Goal: Task Accomplishment & Management: Complete application form

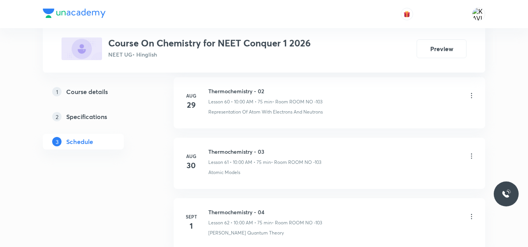
scroll to position [4122, 0]
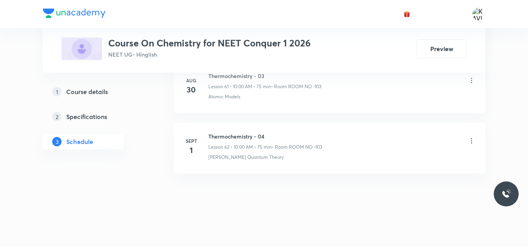
click at [243, 136] on h6 "Thermochemistry - 04" at bounding box center [265, 136] width 114 height 8
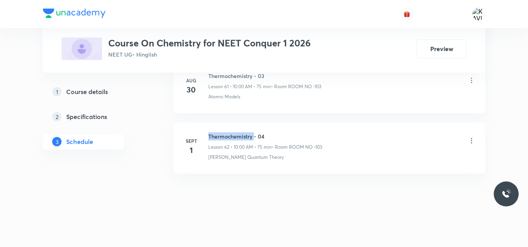
click at [243, 136] on h6 "Thermochemistry - 04" at bounding box center [265, 136] width 114 height 8
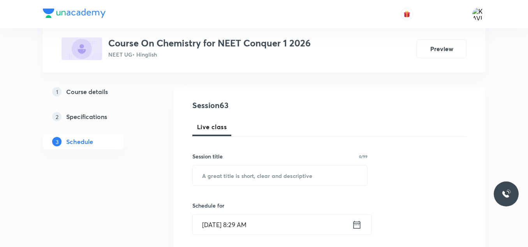
scroll to position [69, 0]
click at [241, 184] on input "text" at bounding box center [280, 176] width 175 height 20
paste input "Thermochemistry - 04"
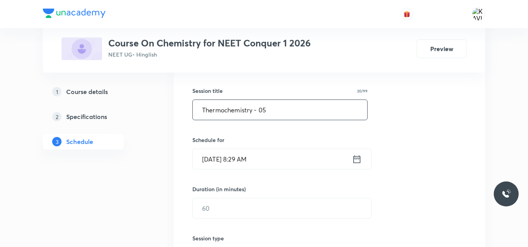
scroll to position [136, 0]
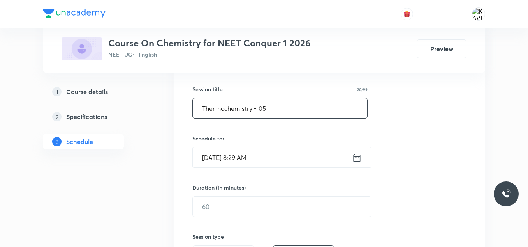
type input "Thermochemistry - 05"
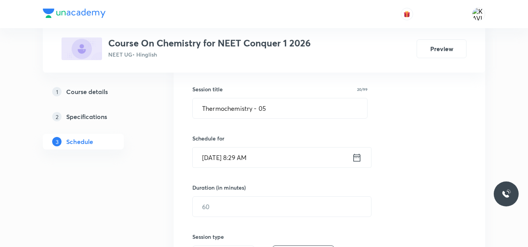
click at [356, 160] on icon at bounding box center [357, 157] width 10 height 11
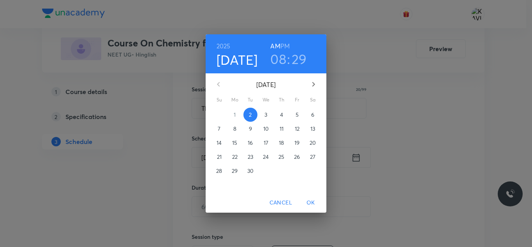
click at [276, 62] on h3 "08" at bounding box center [278, 59] width 16 height 16
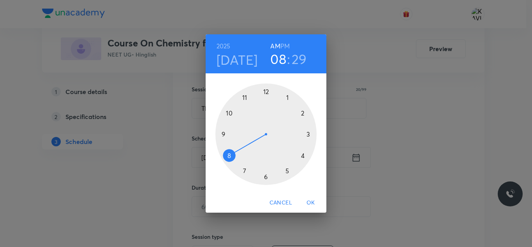
click at [230, 112] on div at bounding box center [265, 133] width 101 height 101
click at [266, 94] on div at bounding box center [265, 133] width 101 height 101
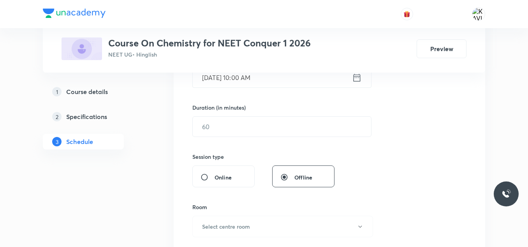
scroll to position [219, 0]
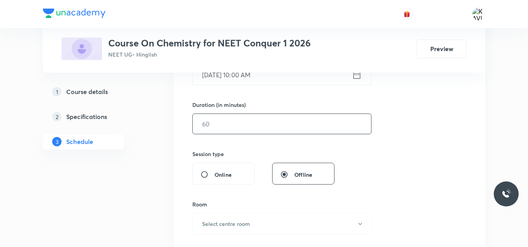
click at [233, 133] on input "text" at bounding box center [282, 124] width 178 height 20
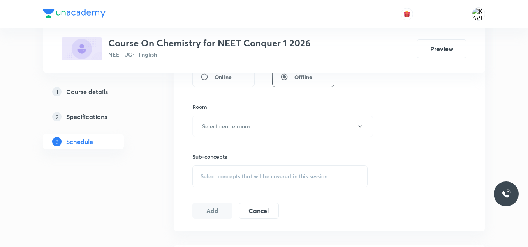
scroll to position [317, 0]
type input "75"
click at [263, 126] on button "Select centre room" at bounding box center [282, 124] width 181 height 21
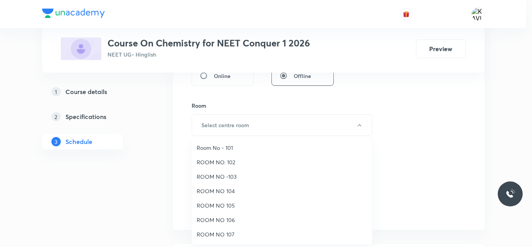
click at [231, 176] on span "ROOM NO -103" at bounding box center [282, 176] width 171 height 8
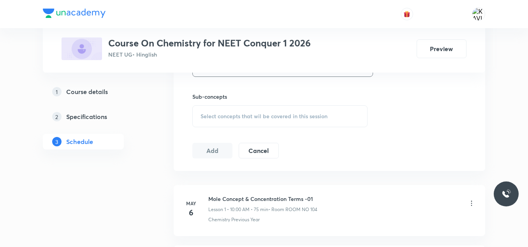
scroll to position [376, 0]
click at [217, 117] on span "Select concepts that wil be covered in this session" at bounding box center [264, 116] width 127 height 6
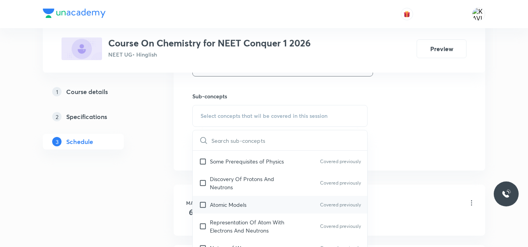
scroll to position [412, 0]
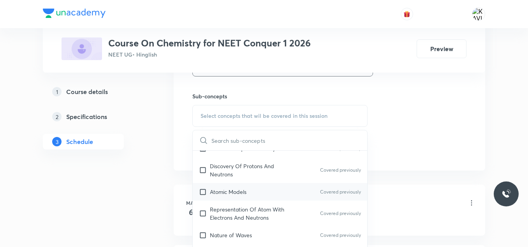
click at [258, 191] on div "Atomic Models Covered previously" at bounding box center [280, 192] width 175 height 18
checkbox input "true"
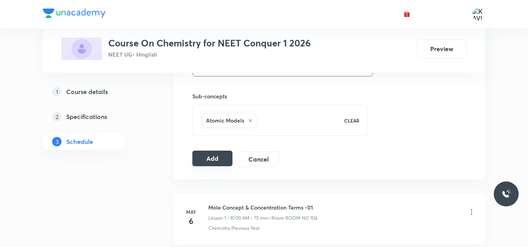
click at [211, 158] on button "Add" at bounding box center [212, 158] width 40 height 16
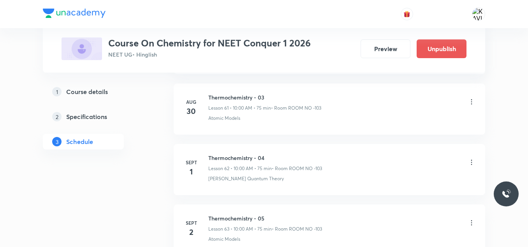
scroll to position [3824, 0]
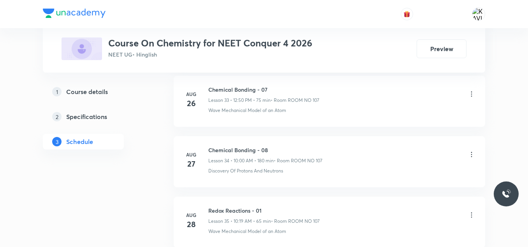
scroll to position [2612, 0]
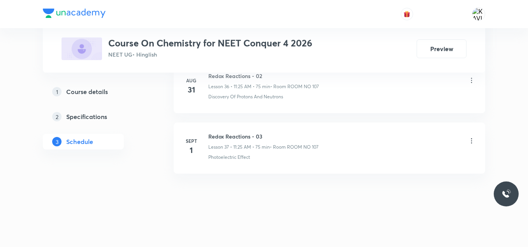
click at [231, 136] on h6 "Redox Reactions - 03" at bounding box center [263, 136] width 110 height 8
copy h6 "Redox Reactions - 03"
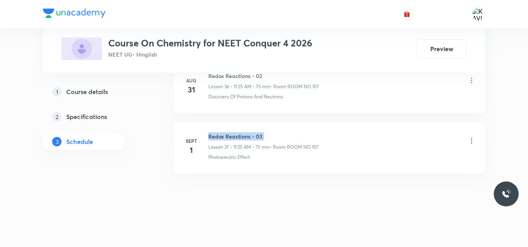
copy h6 "Redox Reactions - 03"
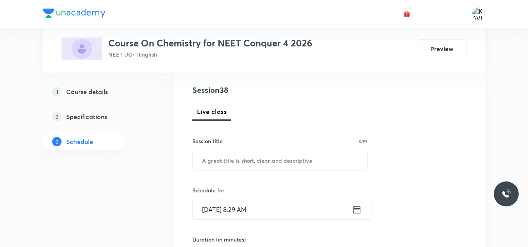
scroll to position [85, 0]
click at [224, 163] on input "text" at bounding box center [280, 159] width 175 height 20
paste input "Redox Reactions - 03"
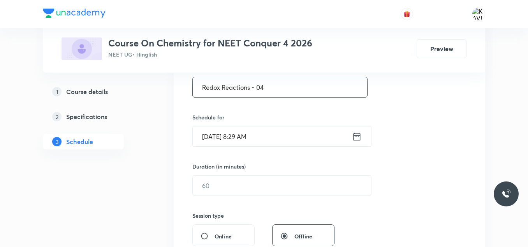
scroll to position [159, 0]
type input "Redox Reactions - 04"
click at [356, 135] on icon at bounding box center [357, 134] width 10 height 11
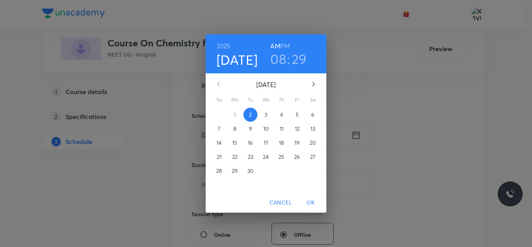
click at [287, 46] on h6 "PM" at bounding box center [285, 46] width 9 height 11
click at [283, 58] on h3 "08" at bounding box center [278, 59] width 16 height 16
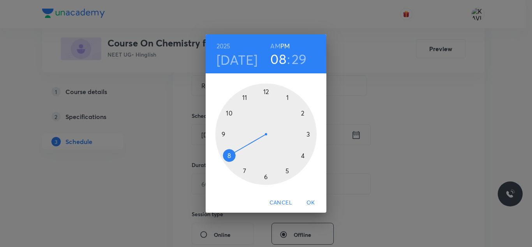
click at [266, 95] on div at bounding box center [265, 133] width 101 height 101
click at [229, 114] on div at bounding box center [265, 133] width 101 height 101
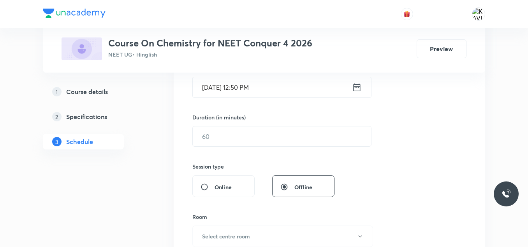
scroll to position [206, 0]
click at [220, 136] on input "text" at bounding box center [282, 136] width 178 height 20
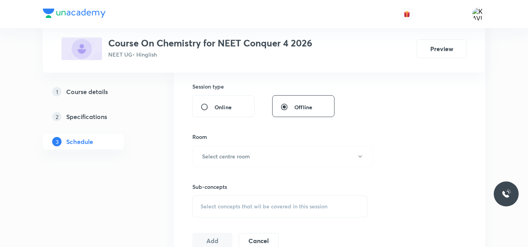
scroll to position [286, 0]
type input "75"
click at [225, 162] on button "Select centre room" at bounding box center [282, 155] width 181 height 21
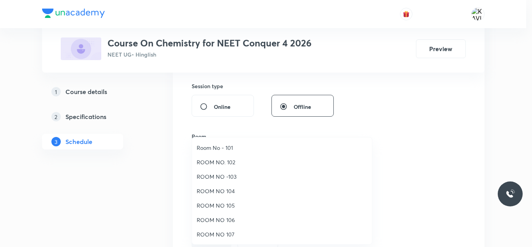
click at [224, 233] on span "ROOM NO 107" at bounding box center [282, 234] width 171 height 8
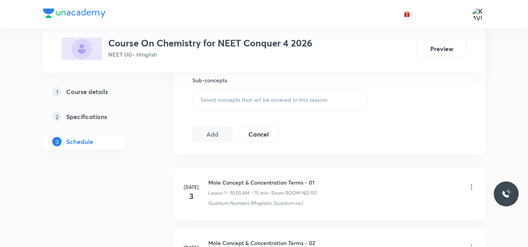
scroll to position [394, 0]
click at [270, 96] on span "Select concepts that wil be covered in this session" at bounding box center [264, 98] width 127 height 6
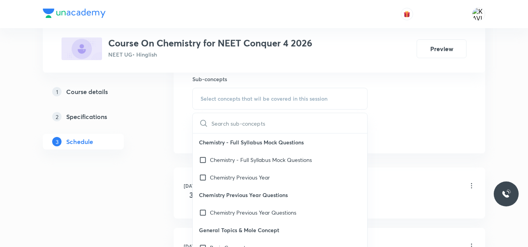
click at [224, 117] on input "text" at bounding box center [290, 123] width 156 height 20
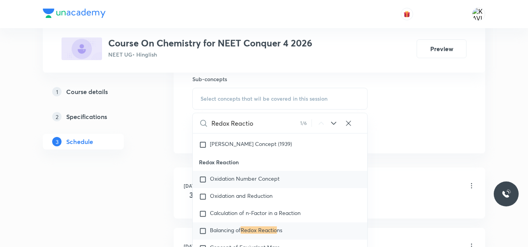
scroll to position [2931, 0]
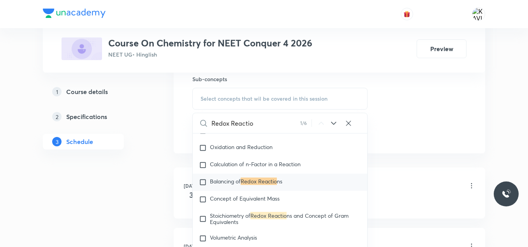
type input "Redox Reactio"
click at [240, 184] on span "Balancing of" at bounding box center [225, 180] width 31 height 7
checkbox input "true"
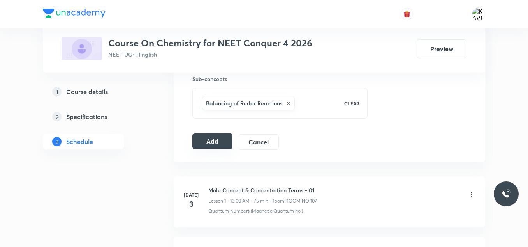
click at [215, 141] on button "Add" at bounding box center [212, 141] width 40 height 16
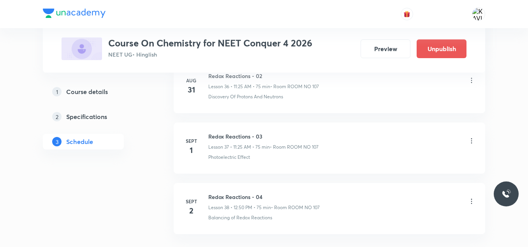
scroll to position [2315, 0]
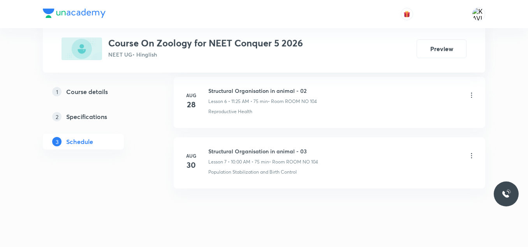
scroll to position [801, 0]
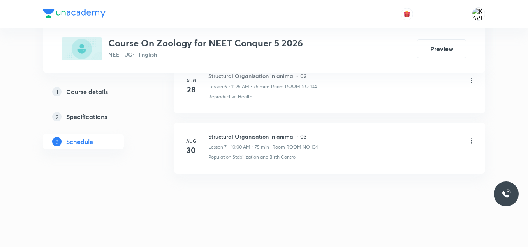
click at [246, 132] on li "Aug 30 Structural Organisation in animal - 03 Lesson 7 • 10:00 AM • 75 min • Ro…" at bounding box center [330, 147] width 312 height 51
copy h6 "Structural Organisation in animal - 03"
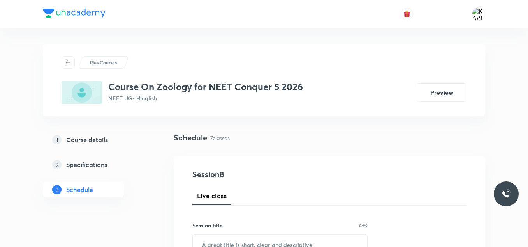
scroll to position [123, 0]
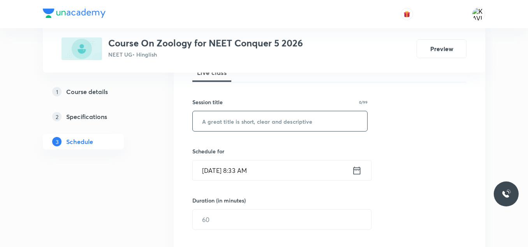
click at [238, 119] on input "text" at bounding box center [280, 121] width 175 height 20
paste input "Structural Organisation in animal - 03"
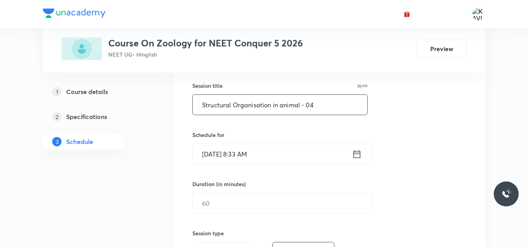
scroll to position [141, 0]
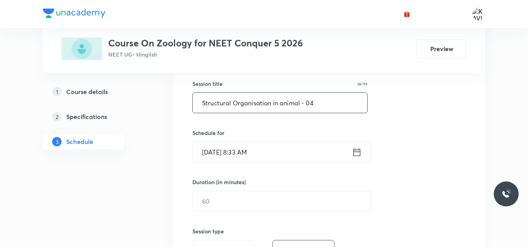
type input "Structural Organisation in animal - 04"
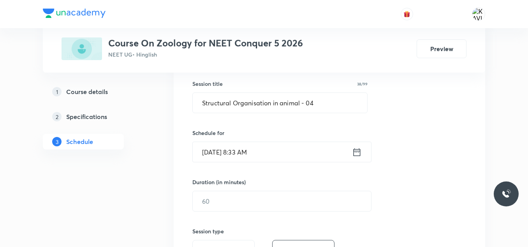
click at [355, 147] on icon at bounding box center [357, 151] width 10 height 11
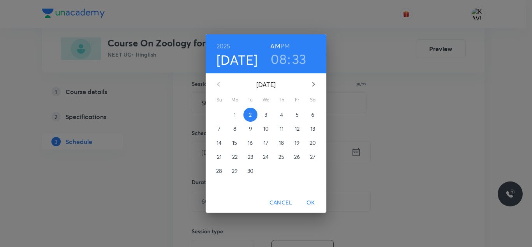
click at [277, 60] on h3 "08" at bounding box center [279, 59] width 16 height 16
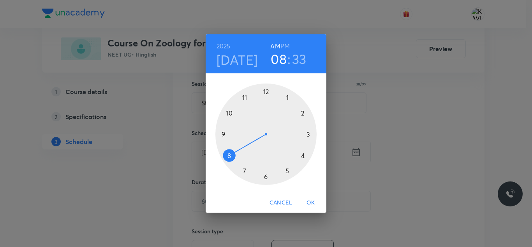
click at [228, 112] on div at bounding box center [265, 133] width 101 height 101
click at [266, 91] on div at bounding box center [265, 133] width 101 height 101
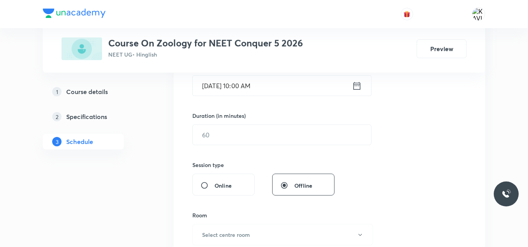
scroll to position [208, 0]
click at [229, 143] on input "text" at bounding box center [282, 134] width 178 height 20
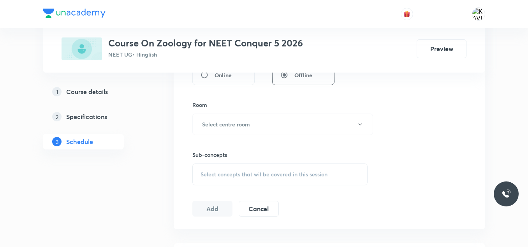
scroll to position [331, 0]
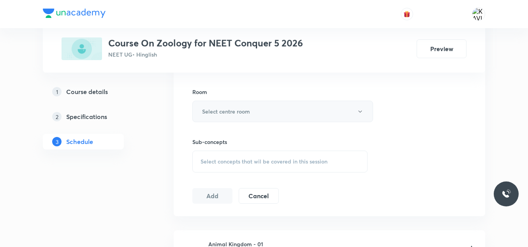
type input "75"
click at [220, 107] on button "Select centre room" at bounding box center [282, 111] width 181 height 21
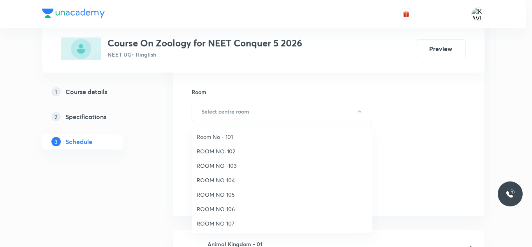
click at [228, 179] on span "ROOM NO 104" at bounding box center [282, 180] width 171 height 8
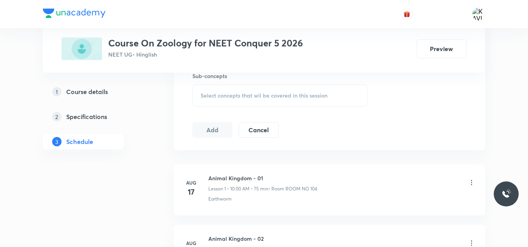
scroll to position [398, 0]
click at [247, 95] on span "Select concepts that wil be covered in this session" at bounding box center [264, 94] width 127 height 6
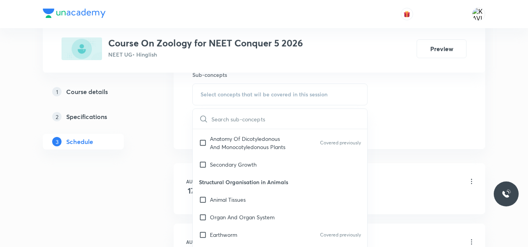
scroll to position [367, 0]
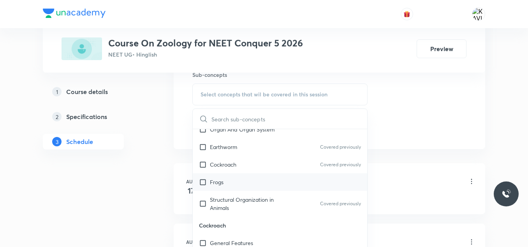
click at [242, 181] on div "Frogs" at bounding box center [280, 182] width 175 height 18
checkbox input "true"
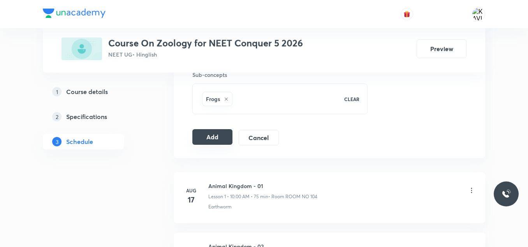
click at [217, 136] on button "Add" at bounding box center [212, 137] width 40 height 16
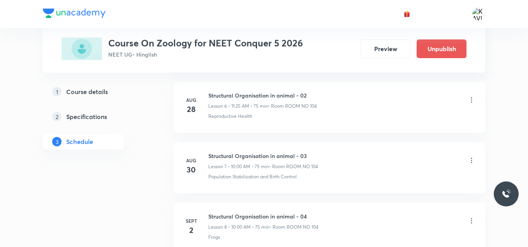
scroll to position [503, 0]
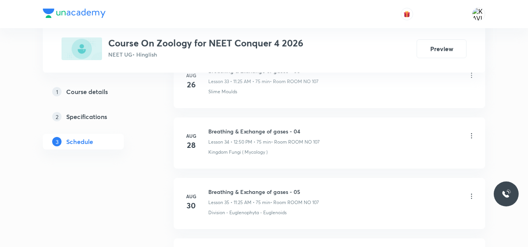
scroll to position [2552, 0]
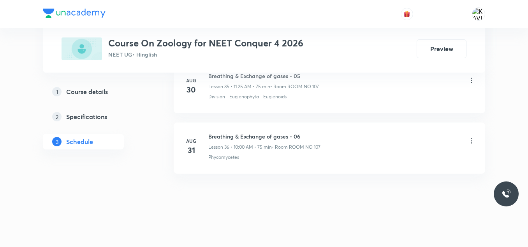
click at [246, 136] on h6 "Breathing & Exchange of gases - 06" at bounding box center [264, 136] width 112 height 8
copy h6 "Breathing & Exchange of gases - 06"
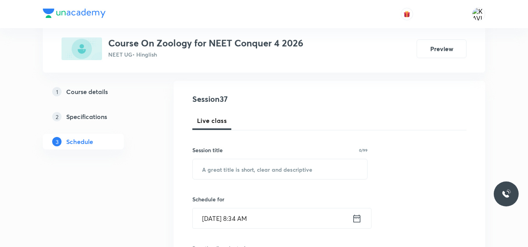
scroll to position [79, 0]
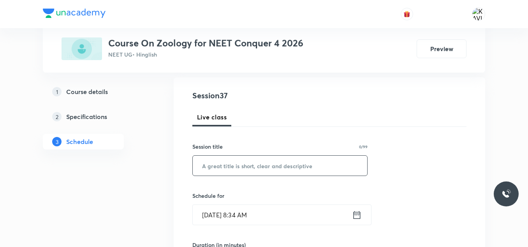
click at [245, 174] on input "text" at bounding box center [280, 165] width 175 height 20
paste input "Breathing & Exchange of gases - 06"
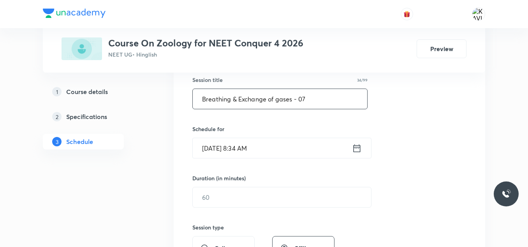
scroll to position [148, 0]
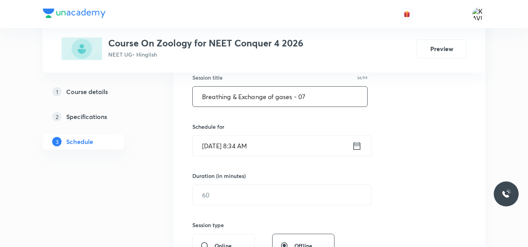
type input "Breathing & Exchange of gases - 07"
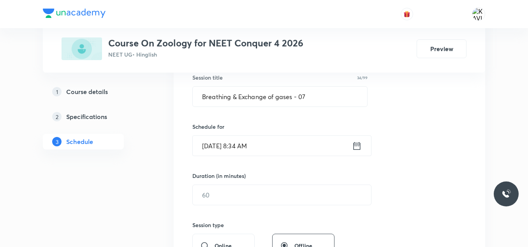
click at [357, 146] on icon at bounding box center [357, 145] width 7 height 8
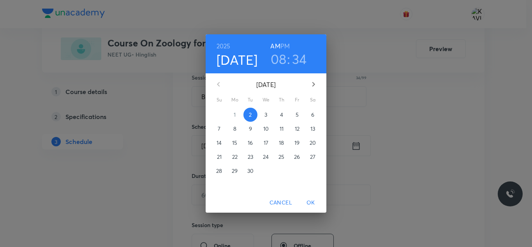
click at [281, 56] on h3 "08" at bounding box center [279, 59] width 16 height 16
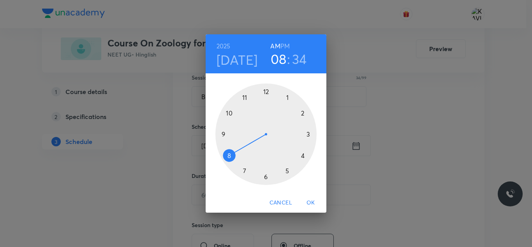
click at [246, 99] on div at bounding box center [265, 133] width 101 height 101
click at [288, 170] on div at bounding box center [265, 133] width 101 height 101
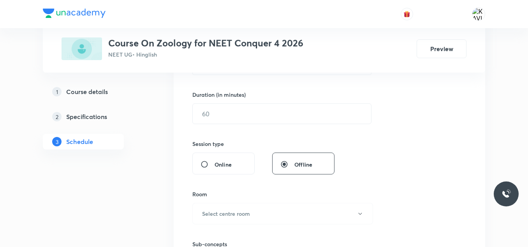
scroll to position [230, 0]
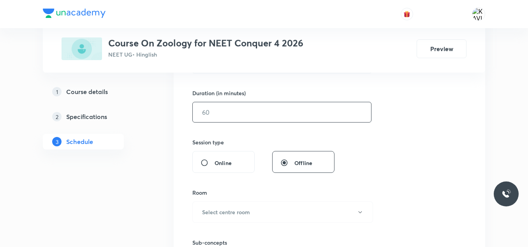
click at [238, 112] on input "text" at bounding box center [282, 112] width 178 height 20
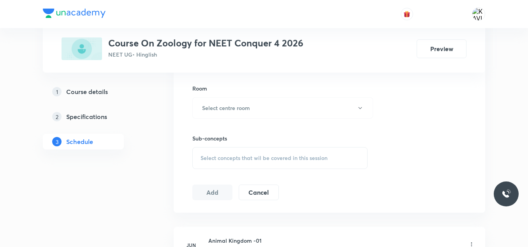
scroll to position [335, 0]
type input "75"
click at [244, 105] on h6 "Select centre room" at bounding box center [226, 107] width 48 height 8
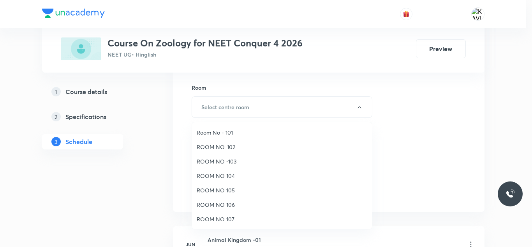
click at [226, 221] on span "ROOM NO 107" at bounding box center [282, 219] width 171 height 8
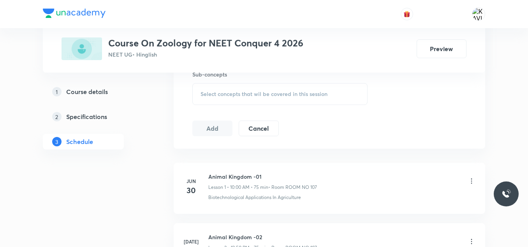
scroll to position [399, 0]
click at [240, 99] on div "Select concepts that wil be covered in this session" at bounding box center [279, 94] width 175 height 22
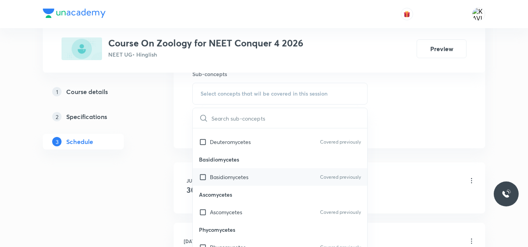
scroll to position [328, 0]
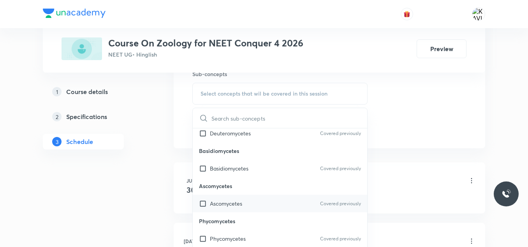
click at [244, 206] on div "Ascomycetes Covered previously" at bounding box center [280, 203] width 175 height 18
checkbox input "true"
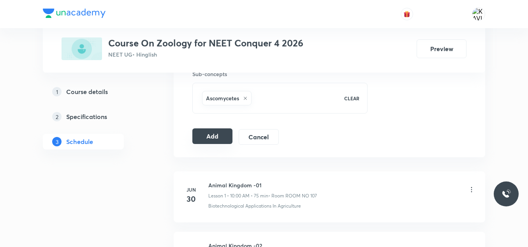
click at [219, 136] on button "Add" at bounding box center [212, 136] width 40 height 16
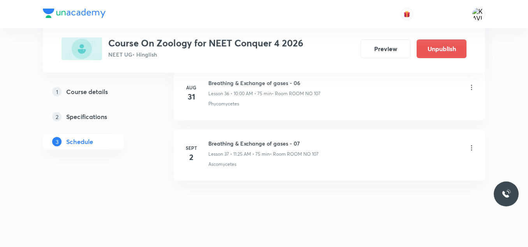
scroll to position [2254, 0]
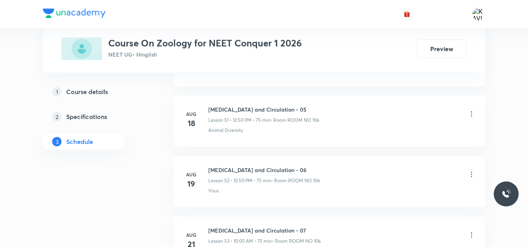
scroll to position [3941, 0]
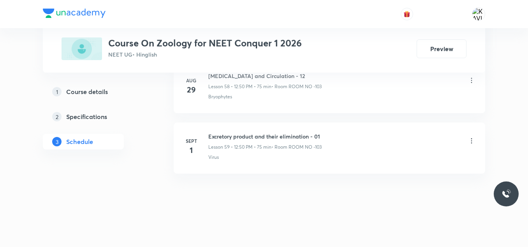
click at [244, 134] on h6 "Excretory product and their elimination - 01" at bounding box center [264, 136] width 113 height 8
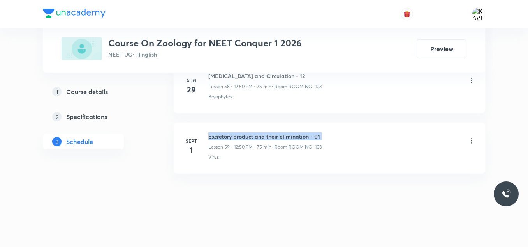
copy h6 "Excretory product and their elimination - 01"
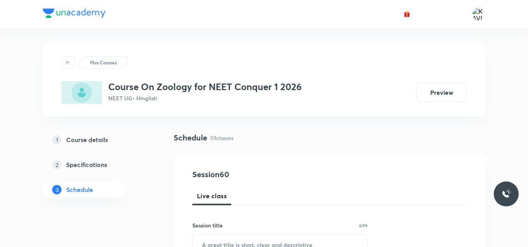
scroll to position [72, 0]
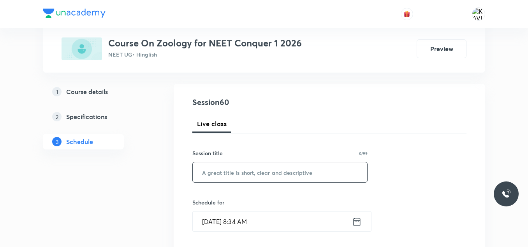
click at [212, 172] on input "text" at bounding box center [280, 172] width 175 height 20
paste input "Excretory product and their elimination - 01"
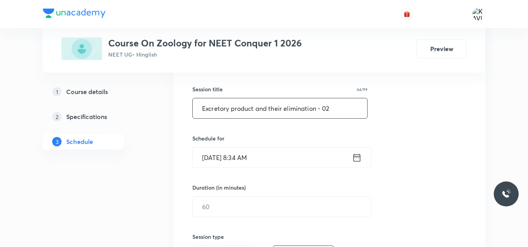
scroll to position [138, 0]
type input "Excretory product and their elimination - 02"
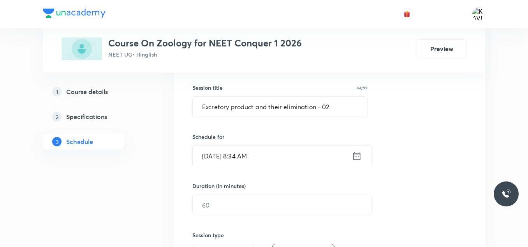
click at [356, 154] on icon at bounding box center [357, 155] width 10 height 11
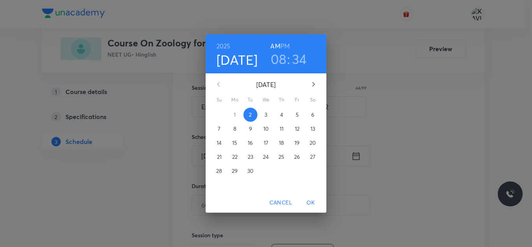
click at [287, 45] on h6 "PM" at bounding box center [285, 46] width 9 height 11
click at [283, 60] on h3 "08" at bounding box center [279, 59] width 16 height 16
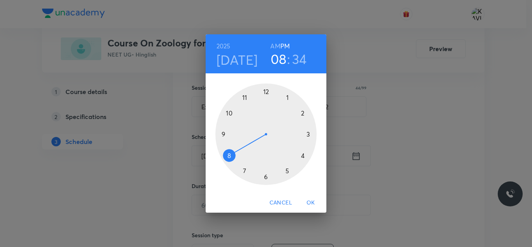
click at [267, 92] on div at bounding box center [265, 133] width 101 height 101
click at [230, 114] on div at bounding box center [265, 133] width 101 height 101
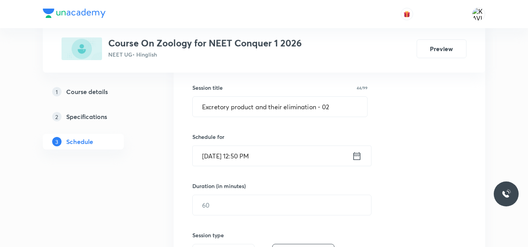
scroll to position [210, 0]
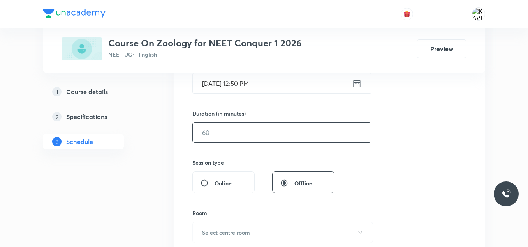
click at [279, 136] on input "text" at bounding box center [282, 132] width 178 height 20
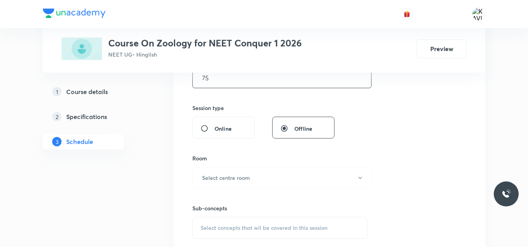
scroll to position [265, 0]
type input "75"
click at [228, 170] on button "Select centre room" at bounding box center [282, 176] width 181 height 21
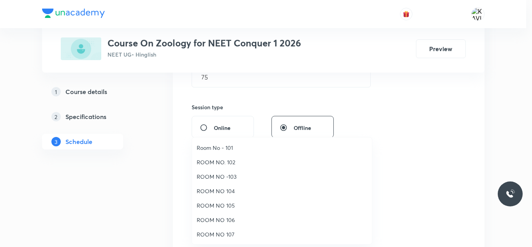
click at [232, 177] on span "ROOM NO -103" at bounding box center [282, 176] width 171 height 8
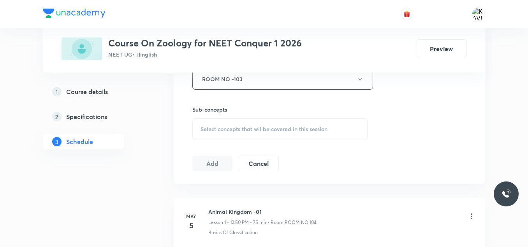
scroll to position [364, 0]
click at [270, 122] on div "Select concepts that wil be covered in this session" at bounding box center [279, 129] width 175 height 22
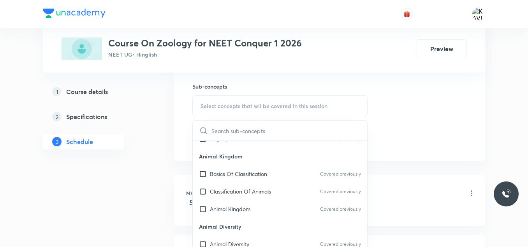
scroll to position [633, 0]
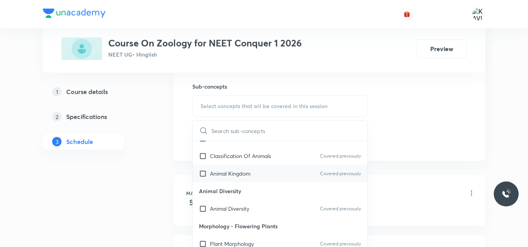
click at [257, 177] on div "Animal Kingdom Covered previously" at bounding box center [280, 173] width 175 height 18
checkbox input "true"
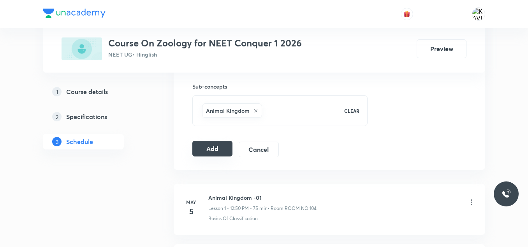
click at [212, 145] on button "Add" at bounding box center [212, 149] width 40 height 16
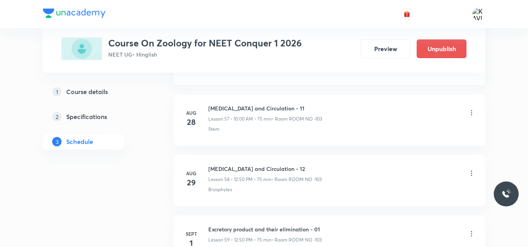
scroll to position [3643, 0]
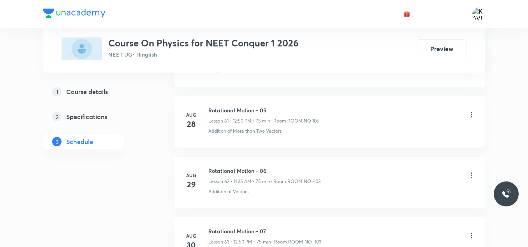
scroll to position [4183, 0]
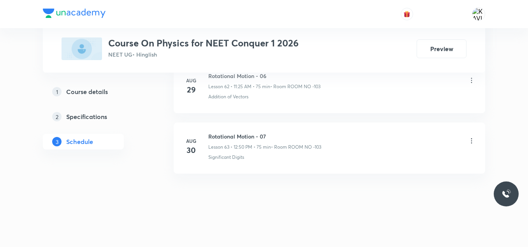
click at [262, 133] on h6 "Rotational Motion - 07" at bounding box center [264, 136] width 113 height 8
copy h6 "Rotational Motion - 07"
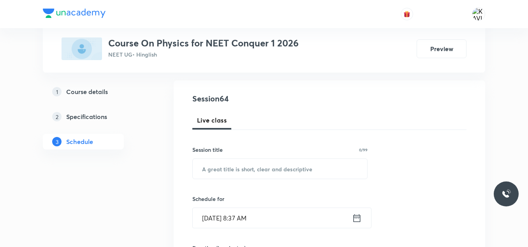
scroll to position [78, 0]
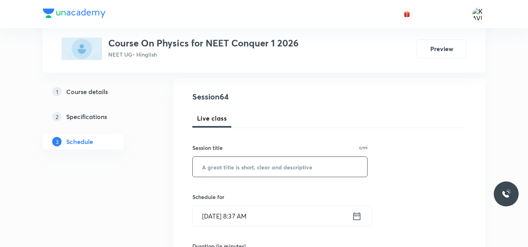
click at [228, 164] on input "text" at bounding box center [280, 167] width 175 height 20
paste input "Rotational Motion - 07"
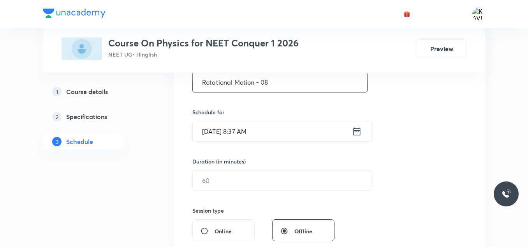
scroll to position [162, 0]
type input "Rotational Motion - 08"
click at [358, 135] on icon at bounding box center [357, 130] width 10 height 11
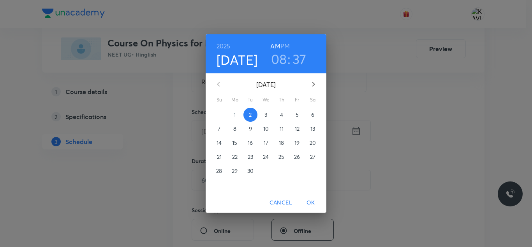
click at [280, 57] on h3 "08" at bounding box center [279, 59] width 16 height 16
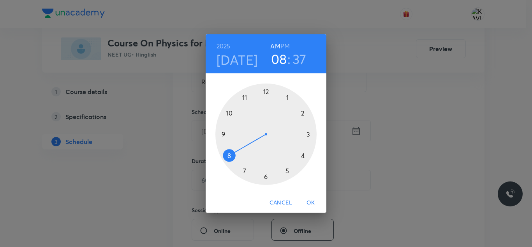
click at [245, 99] on div at bounding box center [265, 133] width 101 height 101
click at [288, 173] on div at bounding box center [265, 133] width 101 height 101
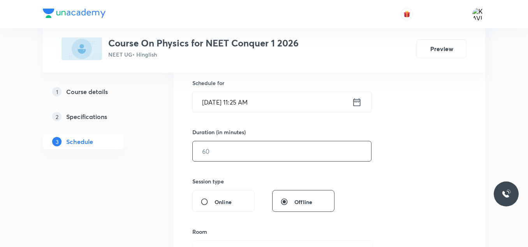
scroll to position [191, 0]
click at [250, 150] on input "text" at bounding box center [282, 151] width 178 height 20
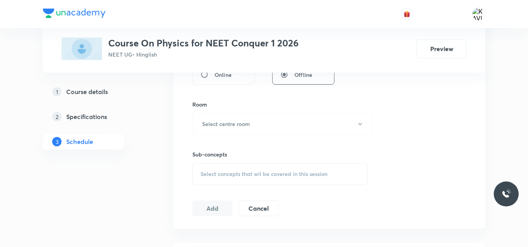
scroll to position [319, 0]
type input "75"
click at [227, 120] on h6 "Select centre room" at bounding box center [226, 123] width 48 height 8
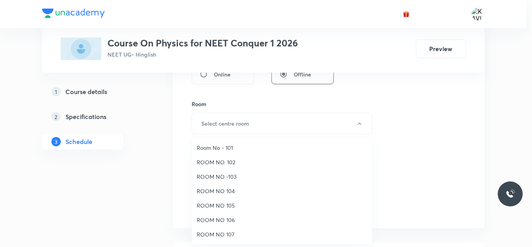
click at [232, 178] on span "ROOM NO -103" at bounding box center [282, 176] width 171 height 8
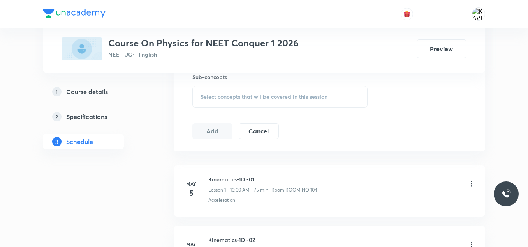
scroll to position [396, 0]
click at [234, 85] on div "Select concepts that wil be covered in this session" at bounding box center [279, 96] width 175 height 22
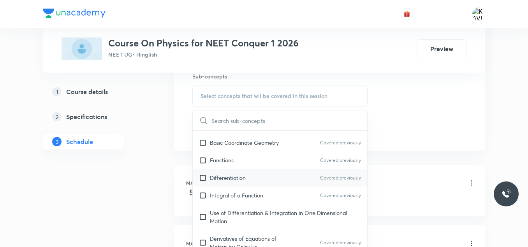
scroll to position [414, 0]
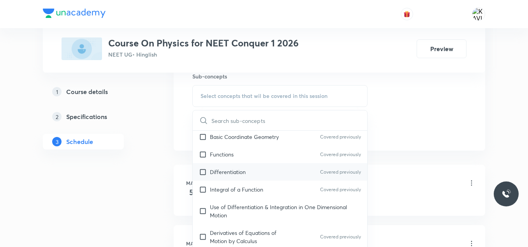
click at [249, 178] on div "Differentiation Covered previously" at bounding box center [280, 172] width 175 height 18
checkbox input "true"
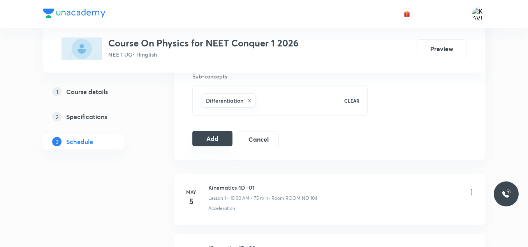
click at [221, 136] on button "Add" at bounding box center [212, 139] width 40 height 16
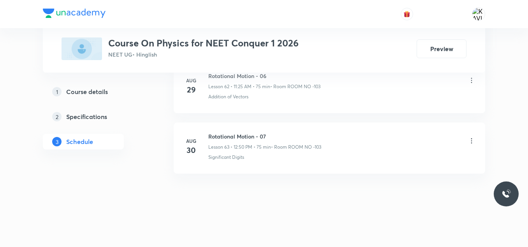
scroll to position [3824, 0]
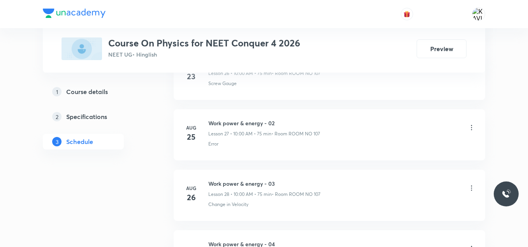
scroll to position [2250, 0]
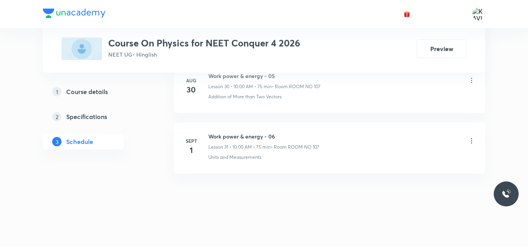
click at [260, 132] on li "[DATE] Work power & energy - 06 Lesson 31 • 10:00 AM • 75 min • Room ROOM NO 10…" at bounding box center [330, 147] width 312 height 51
copy h6 "Work power & energy - 06"
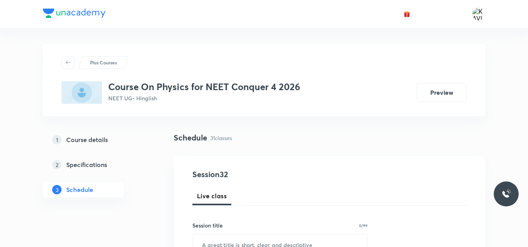
scroll to position [77, 0]
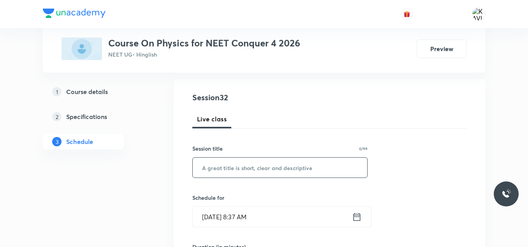
click at [225, 167] on input "text" at bounding box center [280, 167] width 175 height 20
paste input "Work power & energy - 06"
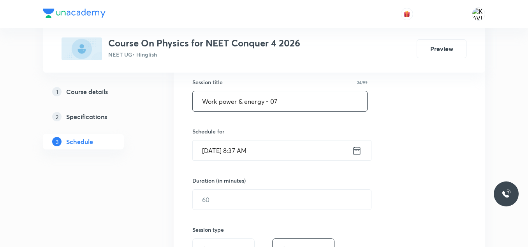
scroll to position [148, 0]
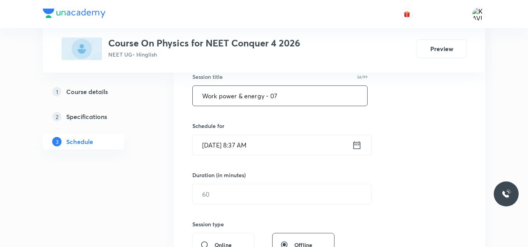
type input "Work power & energy - 07"
click at [358, 148] on icon at bounding box center [357, 144] width 10 height 11
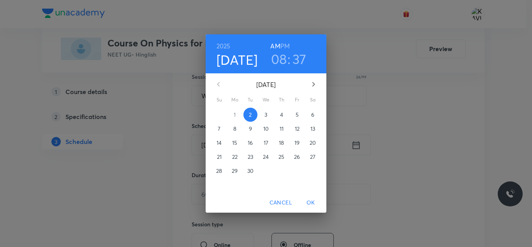
click at [279, 64] on h3 "08" at bounding box center [279, 59] width 16 height 16
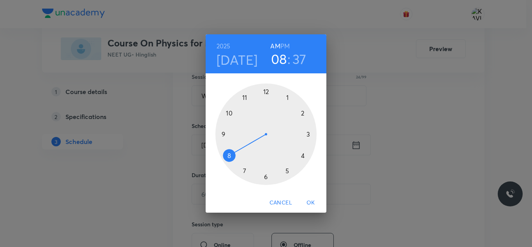
click at [230, 112] on div at bounding box center [265, 133] width 101 height 101
click at [267, 93] on div at bounding box center [265, 133] width 101 height 101
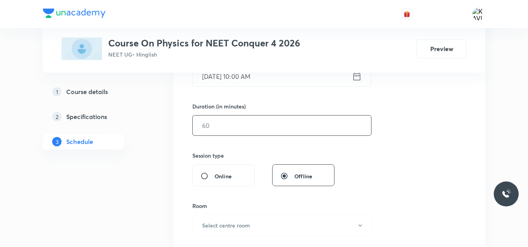
scroll to position [217, 0]
click at [248, 131] on input "text" at bounding box center [282, 125] width 178 height 20
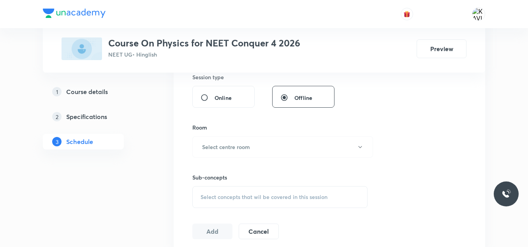
scroll to position [297, 0]
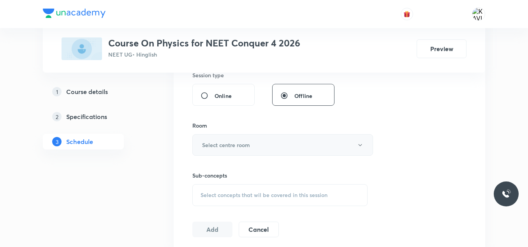
type input "75"
click at [261, 143] on button "Select centre room" at bounding box center [282, 144] width 181 height 21
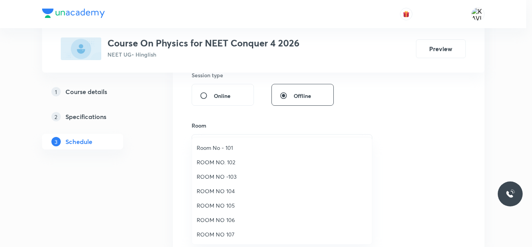
click at [226, 238] on li "ROOM NO 107" at bounding box center [282, 234] width 180 height 14
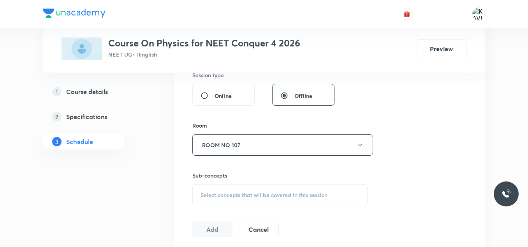
scroll to position [356, 0]
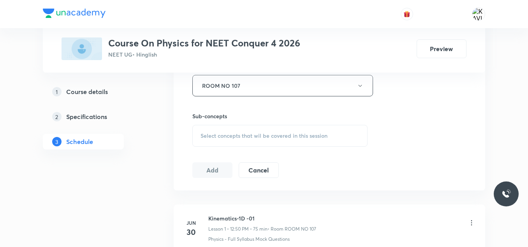
click at [242, 135] on span "Select concepts that wil be covered in this session" at bounding box center [264, 135] width 127 height 6
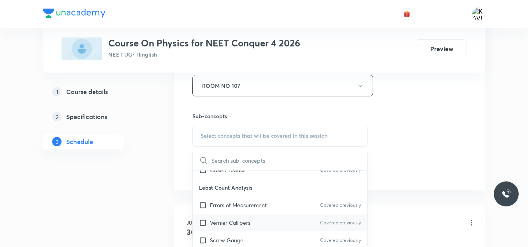
scroll to position [275, 0]
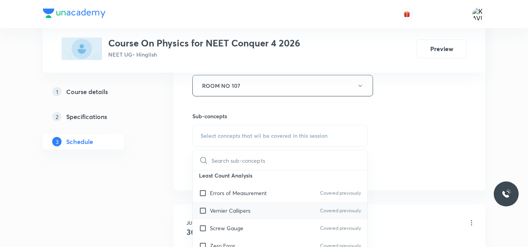
click at [251, 209] on p "Vernier Callipers" at bounding box center [230, 210] width 41 height 8
checkbox input "true"
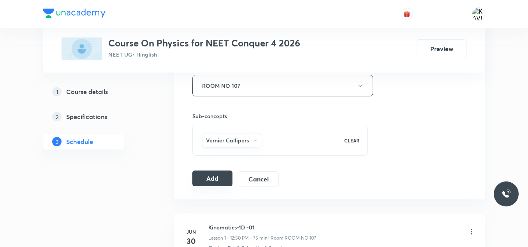
click at [211, 180] on button "Add" at bounding box center [212, 178] width 40 height 16
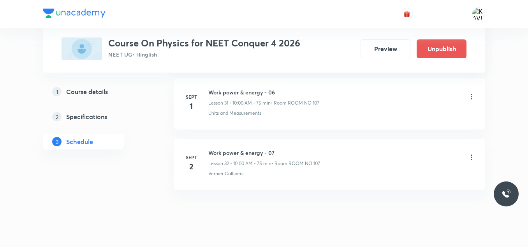
scroll to position [1952, 0]
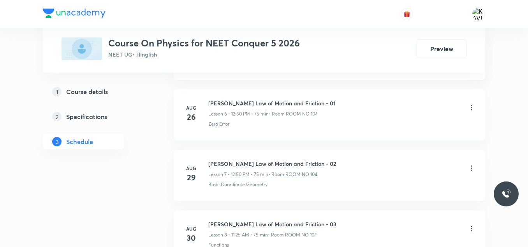
scroll to position [921, 0]
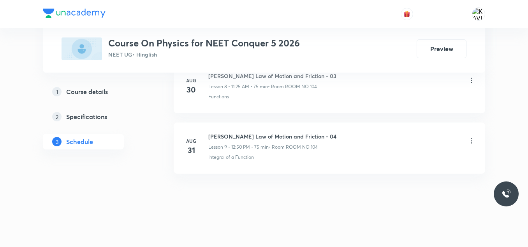
click at [261, 133] on h6 "Newton's Law of Motion and Friction - 04" at bounding box center [272, 136] width 128 height 8
copy h6 "Newton's Law of Motion and Friction - 04"
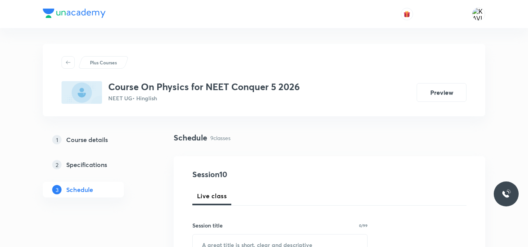
scroll to position [91, 0]
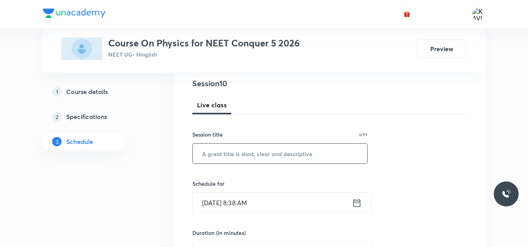
click at [236, 152] on input "text" at bounding box center [280, 153] width 175 height 20
paste input "Newton's Law of Motion and Friction - 04"
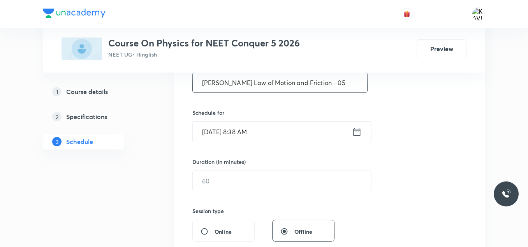
scroll to position [163, 0]
type input "Newton's Law of Motion and Friction - 05"
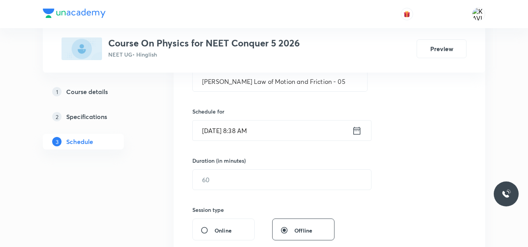
click at [356, 128] on icon at bounding box center [357, 130] width 10 height 11
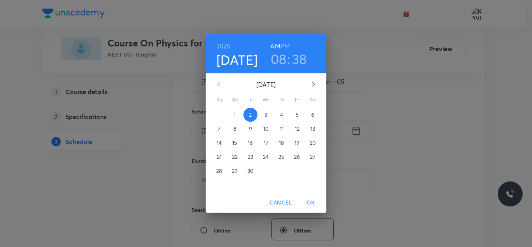
click at [288, 44] on h6 "PM" at bounding box center [285, 46] width 9 height 11
click at [280, 62] on h3 "08" at bounding box center [279, 59] width 16 height 16
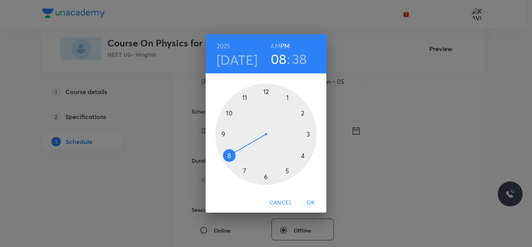
click at [265, 89] on div at bounding box center [265, 133] width 101 height 101
click at [227, 111] on div at bounding box center [265, 133] width 101 height 101
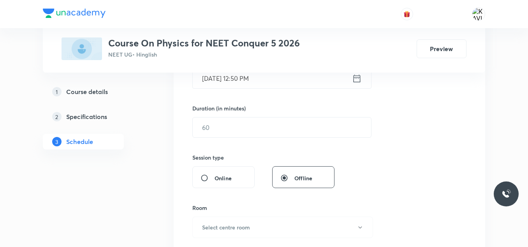
scroll to position [215, 0]
click at [233, 132] on input "text" at bounding box center [282, 127] width 178 height 20
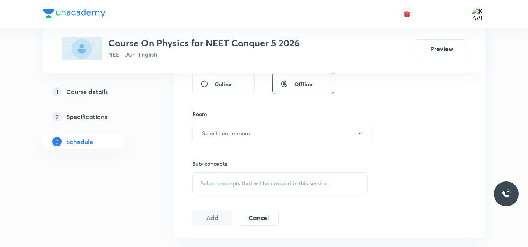
scroll to position [311, 0]
type input "75"
click at [238, 123] on button "Select centre room" at bounding box center [282, 130] width 181 height 21
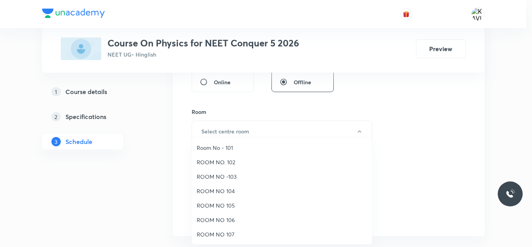
click at [234, 192] on span "ROOM NO 104" at bounding box center [282, 191] width 171 height 8
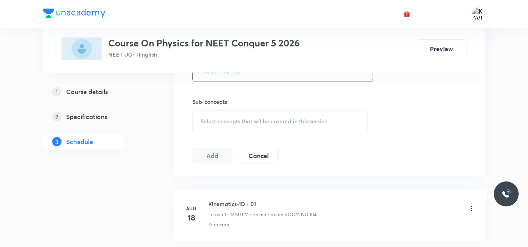
scroll to position [371, 0]
click at [238, 124] on span "Select concepts that wil be covered in this session" at bounding box center [264, 121] width 127 height 6
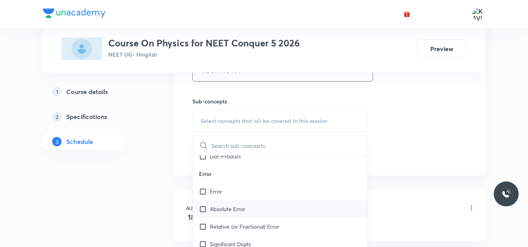
scroll to position [733, 0]
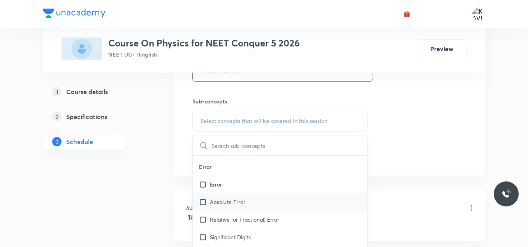
click at [245, 208] on div "Absolute Error" at bounding box center [280, 202] width 175 height 18
checkbox input "true"
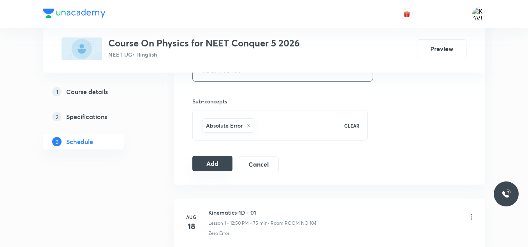
click at [221, 165] on button "Add" at bounding box center [212, 163] width 40 height 16
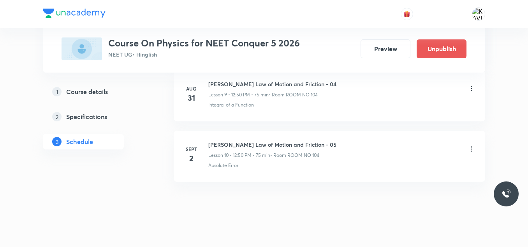
scroll to position [624, 0]
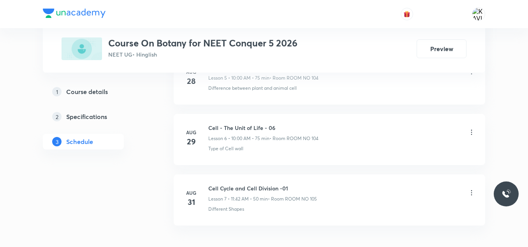
scroll to position [801, 0]
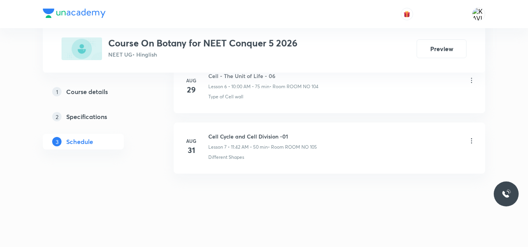
click at [229, 133] on h6 "Cell Cycle and Cell Division -01" at bounding box center [262, 136] width 109 height 8
copy h6 "Cell Cycle and Cell Division -01"
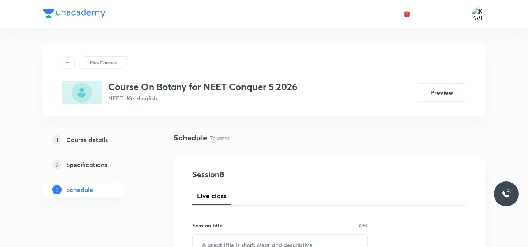
scroll to position [48, 0]
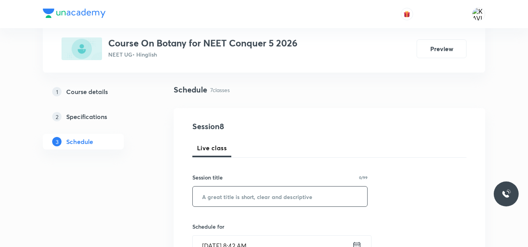
click at [226, 194] on input "text" at bounding box center [280, 196] width 175 height 20
paste input "Cell Cycle and Cell Division -01"
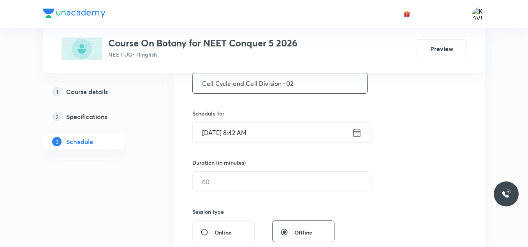
scroll to position [162, 0]
type input "Cell Cycle and Cell Division -02"
click at [360, 129] on icon at bounding box center [357, 131] width 10 height 11
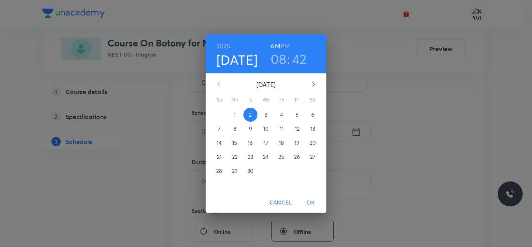
click at [282, 56] on h3 "08" at bounding box center [279, 59] width 16 height 16
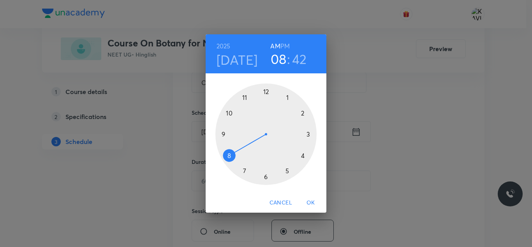
click at [246, 97] on div at bounding box center [265, 133] width 101 height 101
click at [289, 171] on div at bounding box center [265, 133] width 101 height 101
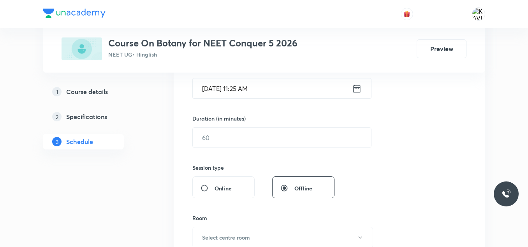
scroll to position [205, 0]
click at [240, 142] on input "text" at bounding box center [282, 137] width 178 height 20
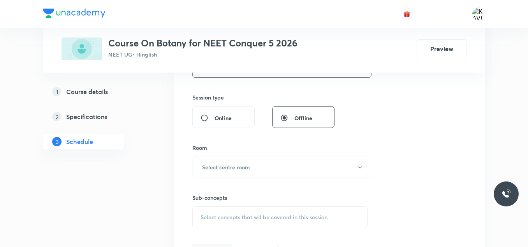
scroll to position [275, 0]
type input "75"
click at [231, 168] on h6 "Select centre room" at bounding box center [226, 166] width 48 height 8
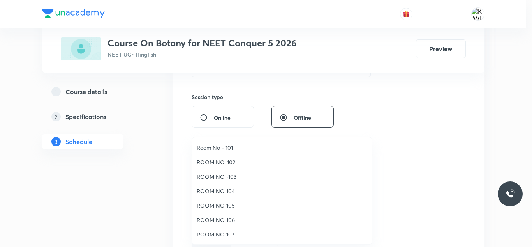
click at [234, 191] on span "ROOM NO 104" at bounding box center [282, 191] width 171 height 8
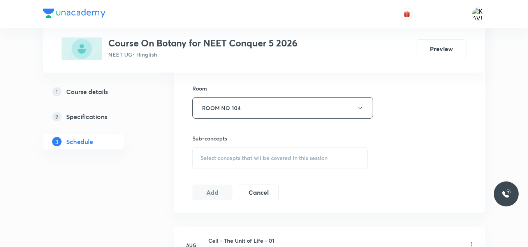
scroll to position [335, 0]
click at [223, 154] on span "Select concepts that wil be covered in this session" at bounding box center [264, 157] width 127 height 6
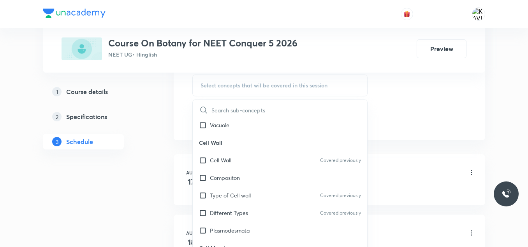
scroll to position [372, 0]
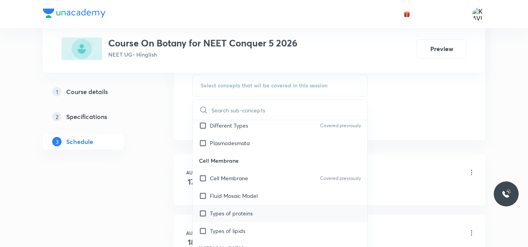
click at [238, 206] on div "Types of proteins" at bounding box center [280, 213] width 175 height 18
checkbox input "true"
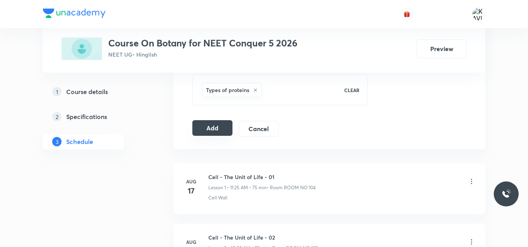
click at [216, 124] on button "Add" at bounding box center [212, 128] width 40 height 16
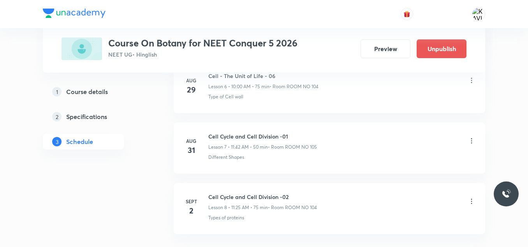
scroll to position [503, 0]
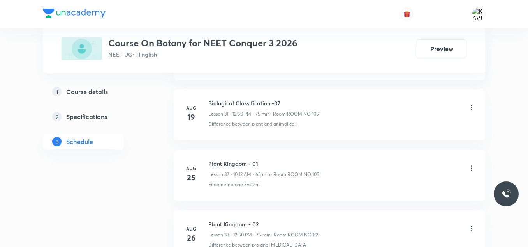
scroll to position [2492, 0]
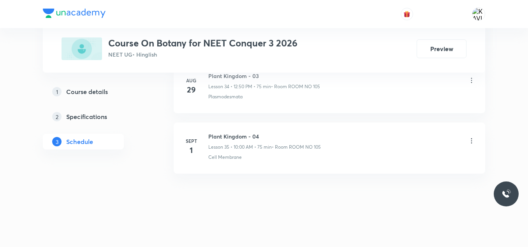
click at [233, 134] on h6 "Plant Kingdom - 04" at bounding box center [264, 136] width 113 height 8
copy h6 "Plant Kingdom - 04"
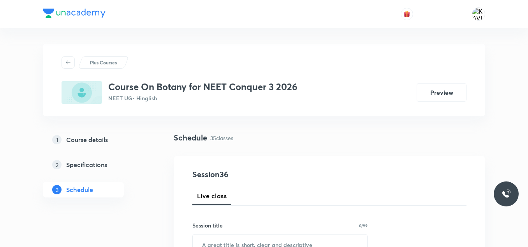
scroll to position [84, 0]
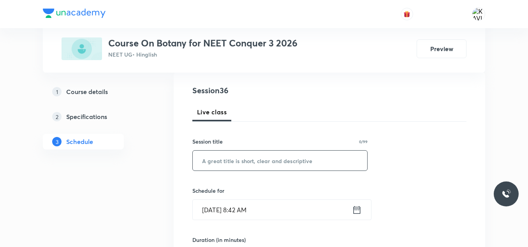
click at [228, 164] on input "text" at bounding box center [280, 160] width 175 height 20
paste input "Plant Kingdom - 04"
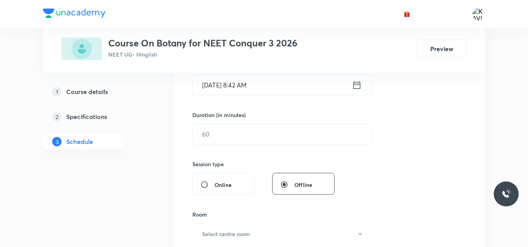
scroll to position [215, 0]
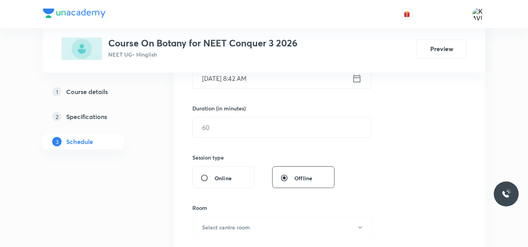
type input "Plant Kingdom - 05"
click at [359, 71] on div "Plus Courses Course On Botany for NEET Conquer 3 2026 NEET UG • Hinglish Preview" at bounding box center [264, 36] width 443 height 72
click at [355, 79] on icon at bounding box center [357, 78] width 10 height 11
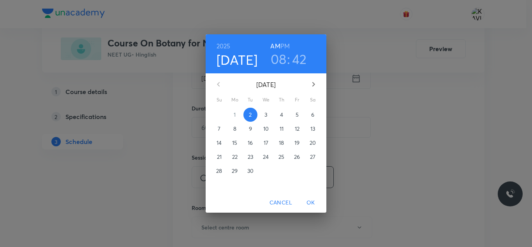
click at [284, 39] on div "[DATE] 08 : 42 AM PM" at bounding box center [266, 53] width 121 height 39
click at [283, 48] on h6 "PM" at bounding box center [285, 46] width 9 height 11
click at [281, 58] on h3 "08" at bounding box center [279, 59] width 16 height 16
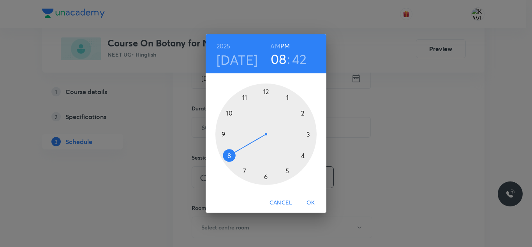
click at [266, 91] on div at bounding box center [265, 133] width 101 height 101
click at [228, 112] on div at bounding box center [265, 133] width 101 height 101
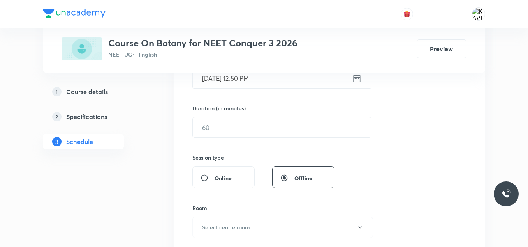
scroll to position [217, 0]
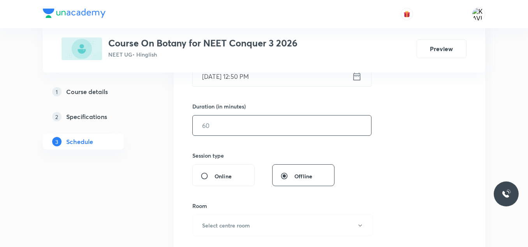
click at [248, 127] on input "text" at bounding box center [282, 125] width 178 height 20
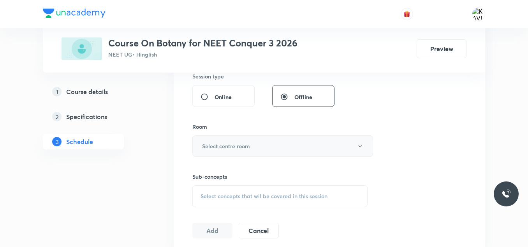
scroll to position [296, 0]
type input "75"
click at [235, 148] on h6 "Select centre room" at bounding box center [226, 145] width 48 height 8
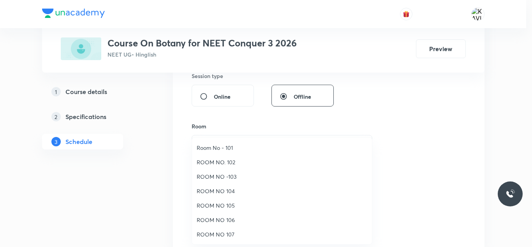
click at [226, 202] on span "ROOM NO 105" at bounding box center [282, 205] width 171 height 8
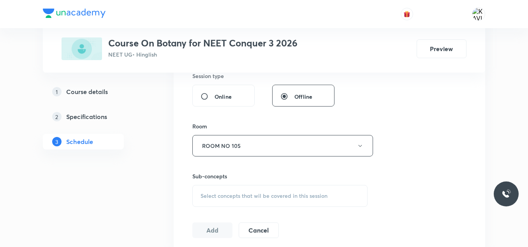
scroll to position [326, 0]
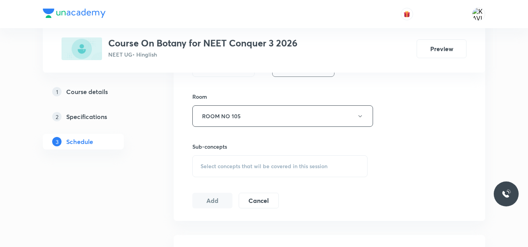
click at [254, 163] on span "Select concepts that wil be covered in this session" at bounding box center [264, 166] width 127 height 6
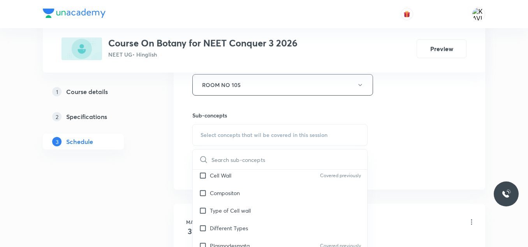
scroll to position [445, 0]
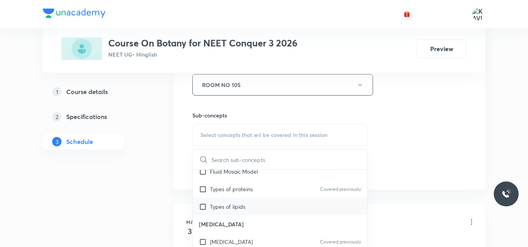
click at [239, 205] on p "Types of lipids" at bounding box center [227, 206] width 35 height 8
checkbox input "true"
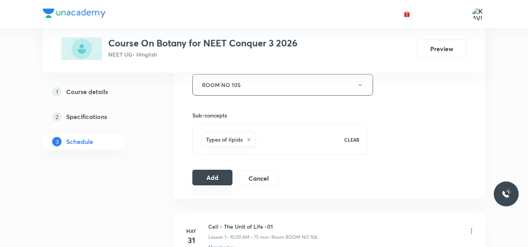
click at [205, 176] on button "Add" at bounding box center [212, 177] width 40 height 16
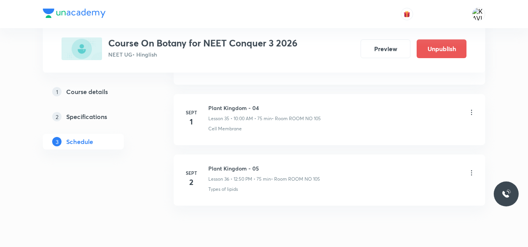
scroll to position [2194, 0]
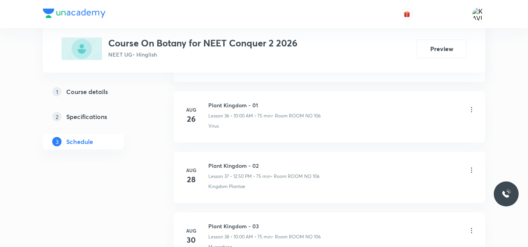
scroll to position [2673, 0]
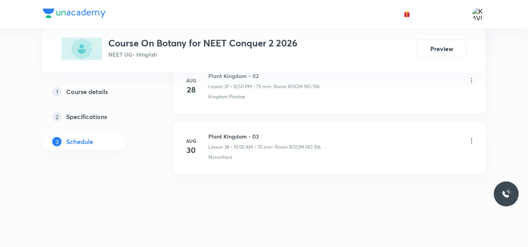
click at [229, 137] on h6 "Plant Kingdom - 03" at bounding box center [264, 136] width 113 height 8
copy h6 "Plant Kingdom - 03"
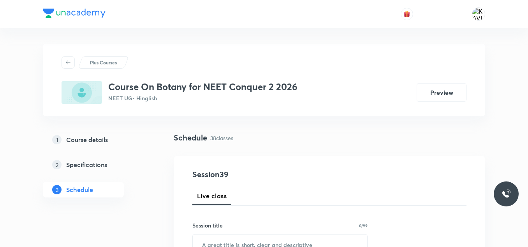
scroll to position [57, 0]
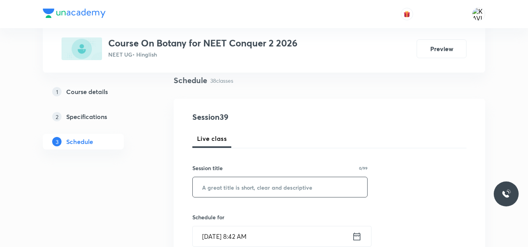
click at [227, 188] on input "text" at bounding box center [280, 187] width 175 height 20
paste input "Plant Kingdom - 03"
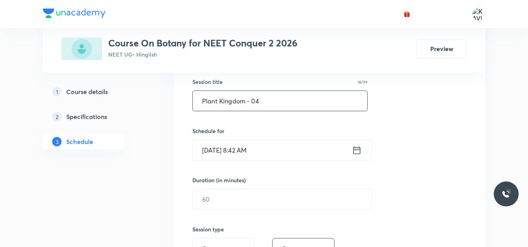
scroll to position [146, 0]
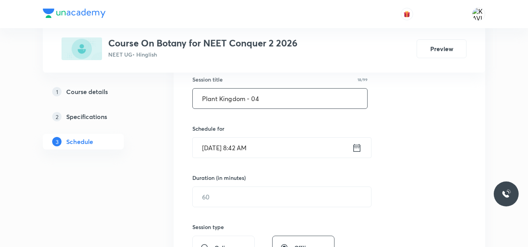
type input "Plant Kingdom - 04"
click at [355, 143] on icon at bounding box center [357, 147] width 10 height 11
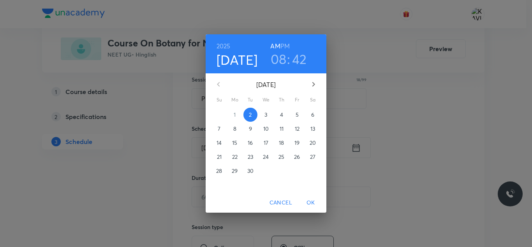
click at [280, 61] on h3 "08" at bounding box center [279, 59] width 16 height 16
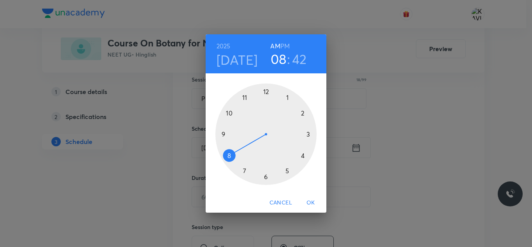
click at [231, 112] on div at bounding box center [265, 133] width 101 height 101
click at [266, 95] on div at bounding box center [265, 133] width 101 height 101
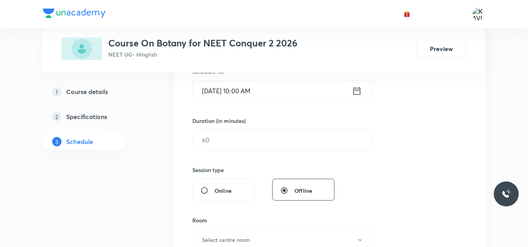
scroll to position [204, 0]
click at [221, 134] on input "text" at bounding box center [282, 138] width 178 height 20
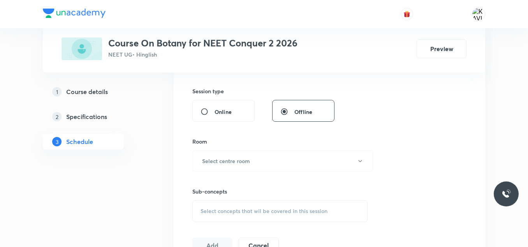
scroll to position [282, 0]
type input "75"
click at [263, 155] on button "Select centre room" at bounding box center [282, 159] width 181 height 21
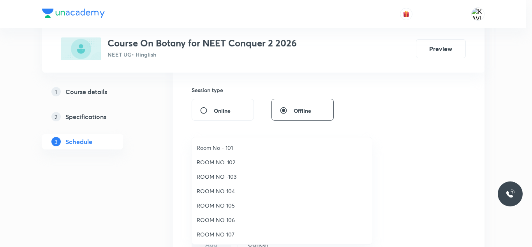
click at [231, 217] on span "ROOM NO 106" at bounding box center [282, 219] width 171 height 8
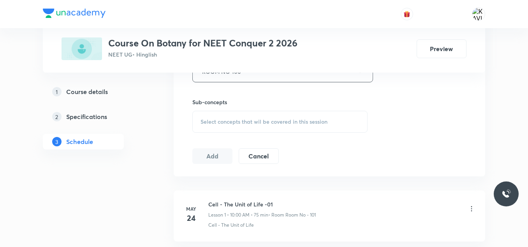
scroll to position [372, 0]
click at [244, 124] on div "Select concepts that wil be covered in this session" at bounding box center [279, 120] width 175 height 22
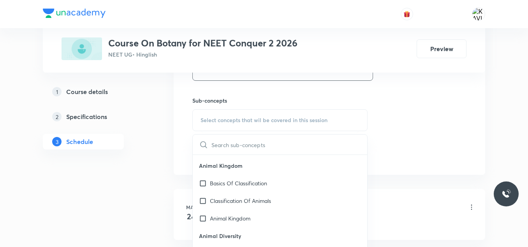
scroll to position [659, 0]
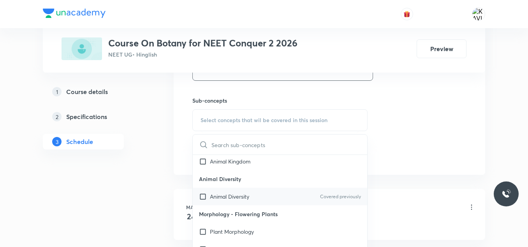
click at [252, 198] on div "Animal Diversity Covered previously" at bounding box center [280, 196] width 175 height 18
checkbox input "true"
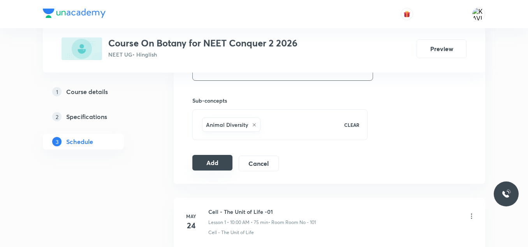
click at [212, 162] on button "Add" at bounding box center [212, 163] width 40 height 16
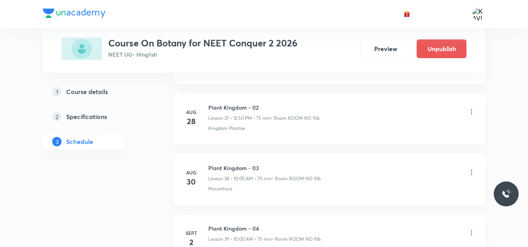
scroll to position [2375, 0]
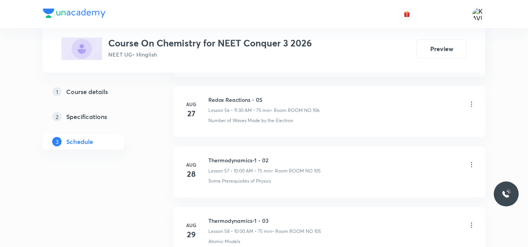
scroll to position [4001, 0]
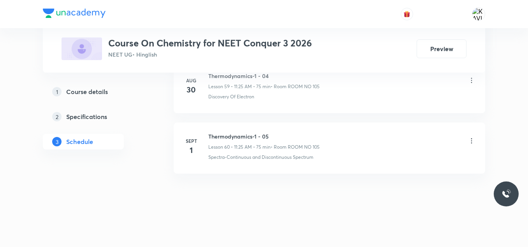
click at [238, 136] on h6 "Thermodynamics-1 - 05" at bounding box center [263, 136] width 111 height 8
copy h6 "Thermodynamics-1 - 05"
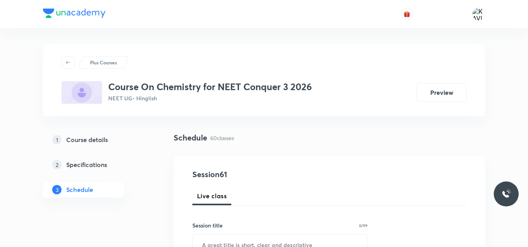
scroll to position [55, 0]
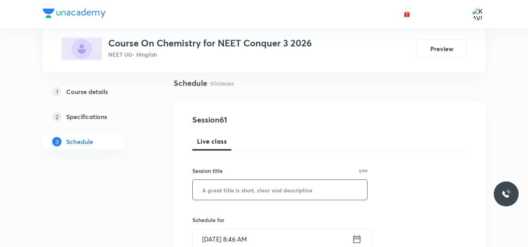
click at [229, 188] on input "text" at bounding box center [280, 190] width 175 height 20
paste input "Thermodynamics-1 - 05"
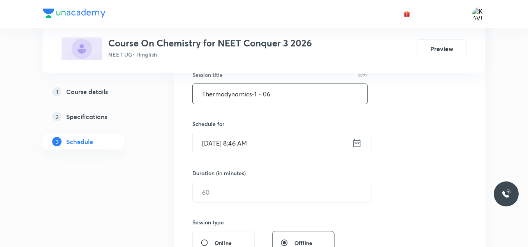
scroll to position [152, 0]
type input "Thermodynamics-1 - 06"
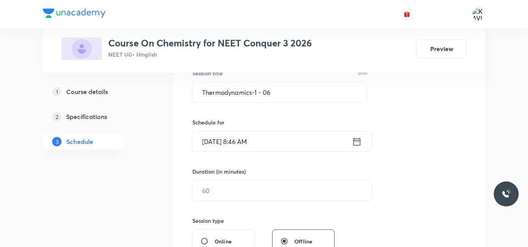
click at [359, 144] on icon at bounding box center [357, 141] width 10 height 11
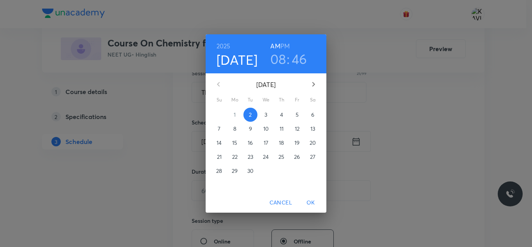
click at [279, 61] on h3 "08" at bounding box center [278, 59] width 16 height 16
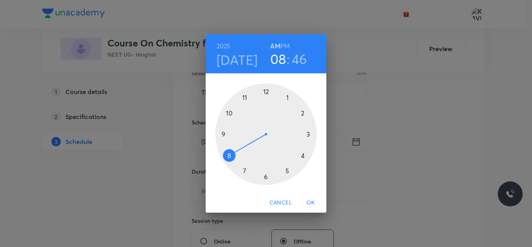
click at [230, 113] on div at bounding box center [265, 133] width 101 height 101
click at [266, 94] on div at bounding box center [265, 133] width 101 height 101
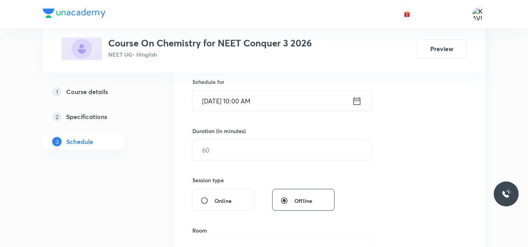
scroll to position [193, 0]
click at [230, 148] on input "text" at bounding box center [282, 149] width 178 height 20
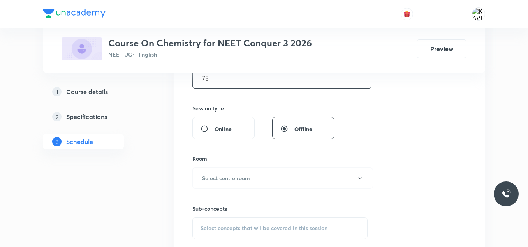
scroll to position [313, 0]
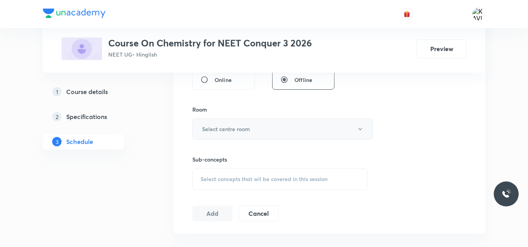
type input "75"
click at [243, 129] on h6 "Select centre room" at bounding box center [226, 129] width 48 height 8
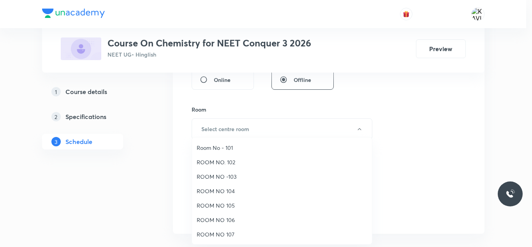
click at [232, 190] on span "ROOM NO 104" at bounding box center [282, 191] width 171 height 8
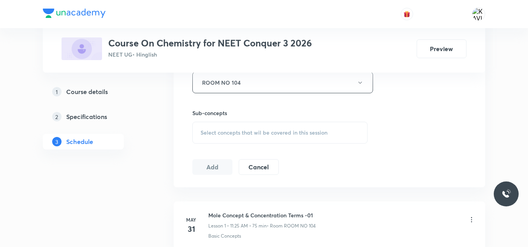
scroll to position [361, 0]
click at [219, 128] on span "Select concepts that wil be covered in this session" at bounding box center [264, 131] width 127 height 6
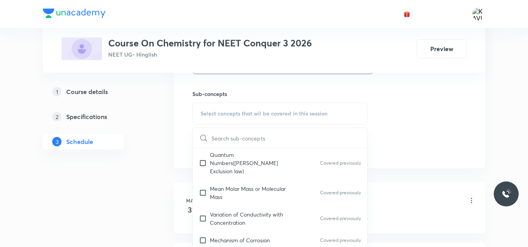
scroll to position [333, 0]
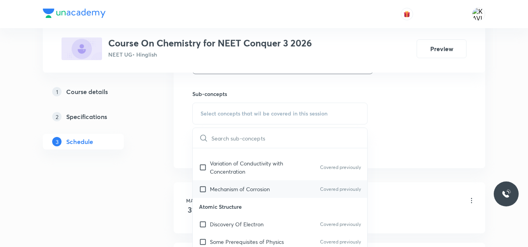
click at [264, 185] on p "Mechanism of Corrosion" at bounding box center [240, 189] width 60 height 8
checkbox input "true"
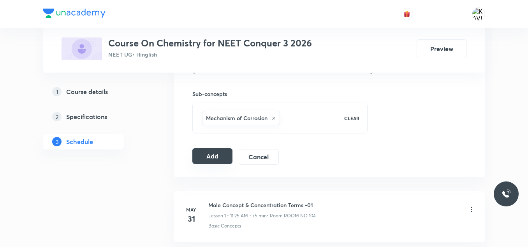
click at [212, 150] on button "Add" at bounding box center [212, 156] width 40 height 16
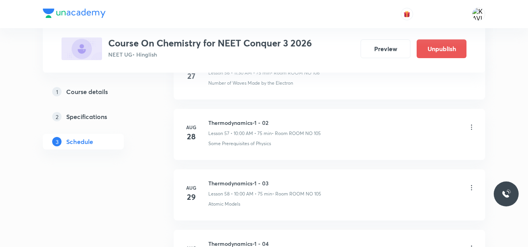
scroll to position [3704, 0]
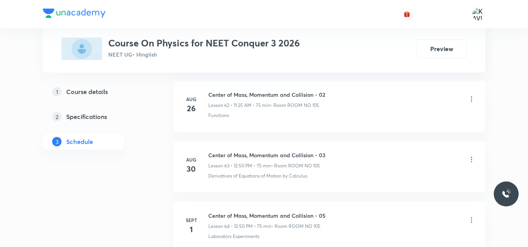
scroll to position [4243, 0]
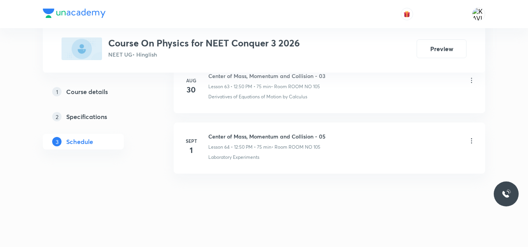
click at [295, 133] on h6 "Center of Mass, Momentum and Collision - 05" at bounding box center [266, 136] width 117 height 8
copy h6 "Center of Mass, Momentum and Collision - 05"
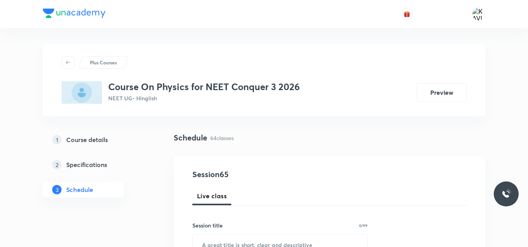
scroll to position [38, 0]
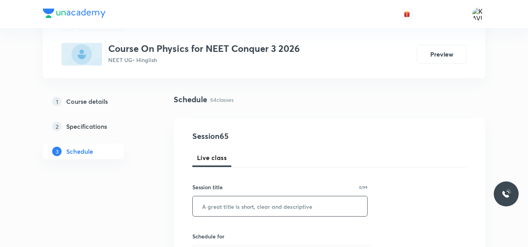
click at [236, 198] on input "text" at bounding box center [280, 206] width 175 height 20
paste input "Center of Mass, Momentum and Collision - 05"
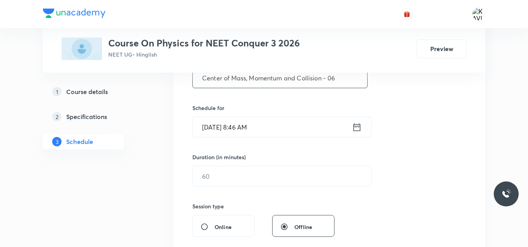
scroll to position [167, 0]
type input "Center of Mass, Momentum and Collision - 06"
click at [356, 127] on icon at bounding box center [357, 126] width 10 height 11
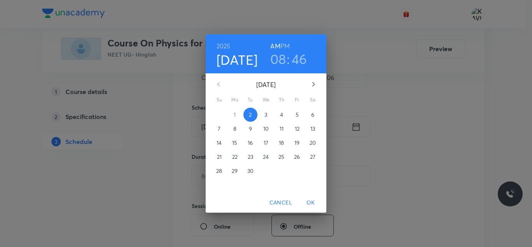
click at [277, 59] on h3 "08" at bounding box center [278, 59] width 16 height 16
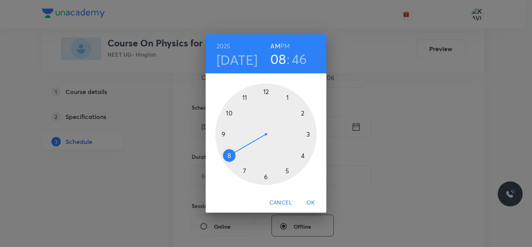
click at [245, 94] on div at bounding box center [265, 133] width 101 height 101
click at [287, 171] on div at bounding box center [265, 133] width 101 height 101
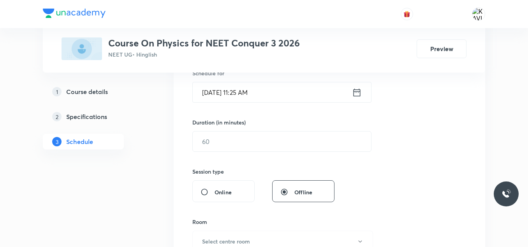
scroll to position [201, 0]
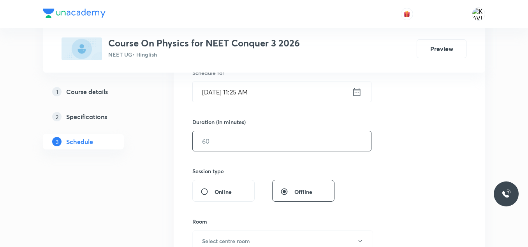
click at [245, 136] on input "text" at bounding box center [282, 141] width 178 height 20
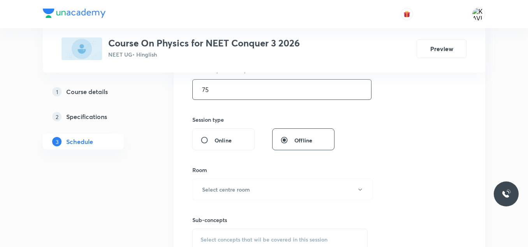
scroll to position [256, 0]
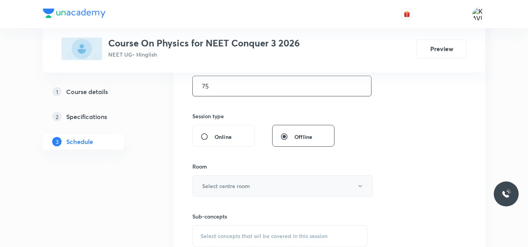
type input "75"
click at [235, 187] on h6 "Select centre room" at bounding box center [226, 186] width 48 height 8
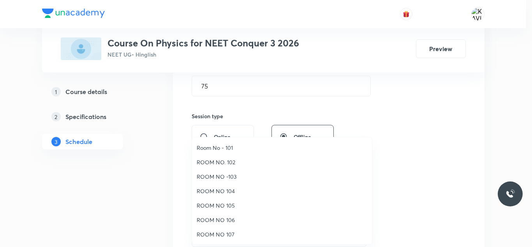
click at [233, 190] on span "ROOM NO 104" at bounding box center [282, 191] width 171 height 8
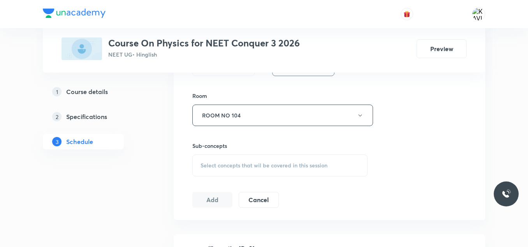
scroll to position [327, 0]
click at [217, 166] on span "Select concepts that wil be covered in this session" at bounding box center [264, 165] width 127 height 6
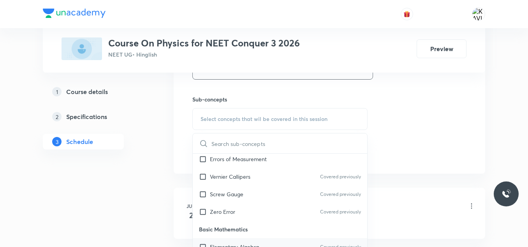
scroll to position [307, 0]
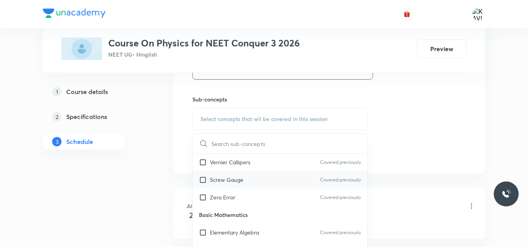
click at [283, 180] on div "Screw Gauge Covered previously" at bounding box center [280, 180] width 175 height 18
checkbox input "true"
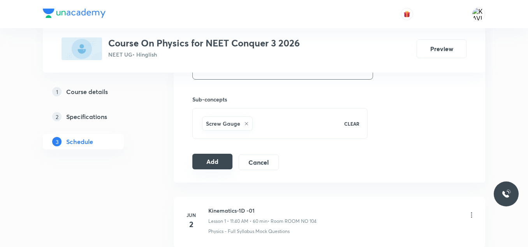
click at [209, 157] on button "Add" at bounding box center [212, 162] width 40 height 16
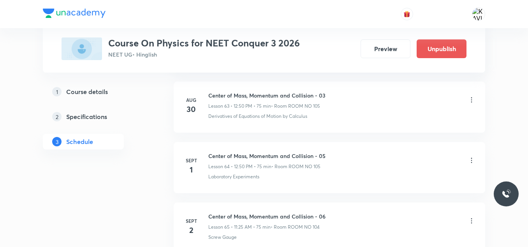
scroll to position [3945, 0]
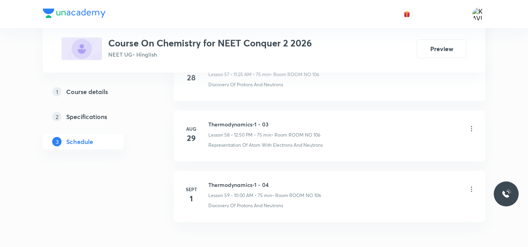
scroll to position [3941, 0]
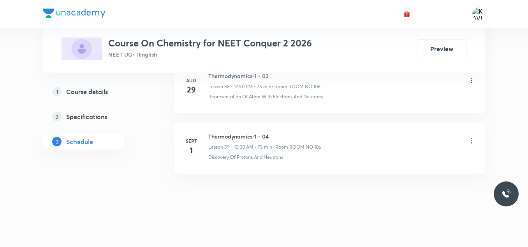
click at [240, 136] on h6 "Thermodynamics-1 - 04" at bounding box center [264, 136] width 113 height 8
copy h6 "Thermodynamics-1 - 04"
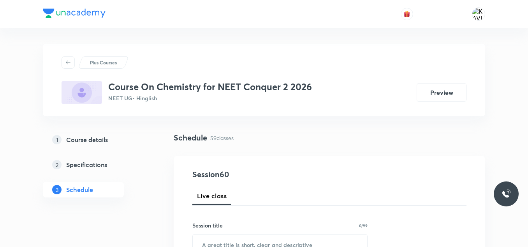
scroll to position [66, 0]
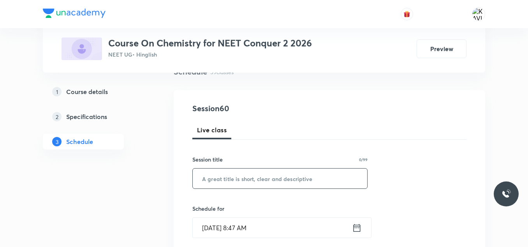
click at [234, 180] on input "text" at bounding box center [280, 178] width 175 height 20
paste input "Thermodynamics-1 - 04"
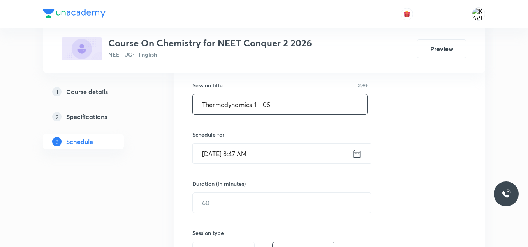
scroll to position [144, 0]
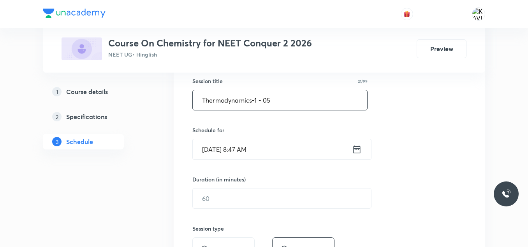
type input "Thermodynamics-1 - 05"
click at [354, 143] on div "Sept 2, 2025, 8:47 AM ​" at bounding box center [281, 149] width 179 height 21
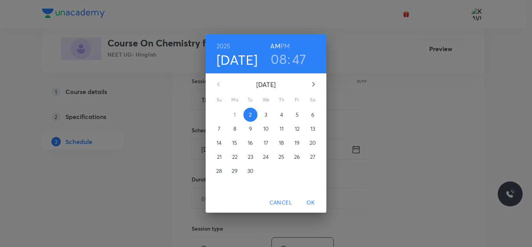
click at [278, 63] on h3 "08" at bounding box center [279, 59] width 16 height 16
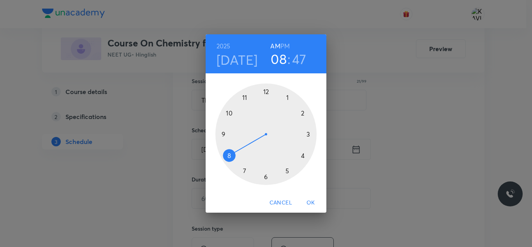
click at [245, 97] on div at bounding box center [265, 133] width 101 height 101
click at [288, 171] on div at bounding box center [265, 133] width 101 height 101
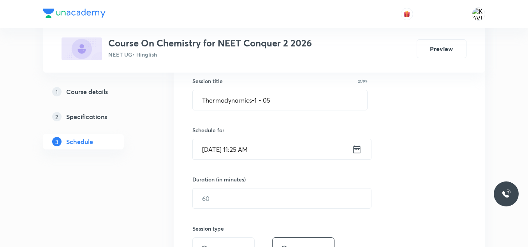
scroll to position [190, 0]
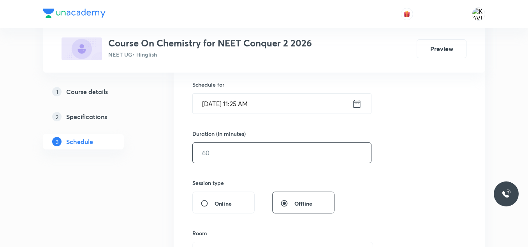
click at [248, 156] on input "text" at bounding box center [282, 153] width 178 height 20
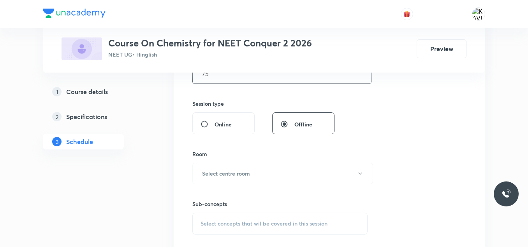
scroll to position [269, 0]
type input "75"
click at [243, 173] on h6 "Select centre room" at bounding box center [226, 173] width 48 height 8
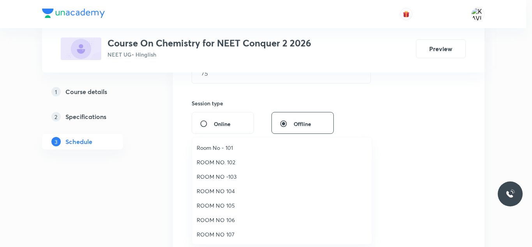
click at [233, 221] on span "ROOM NO 106" at bounding box center [282, 219] width 171 height 8
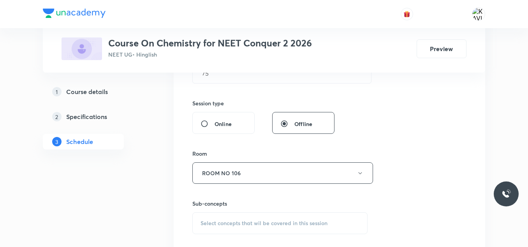
scroll to position [307, 0]
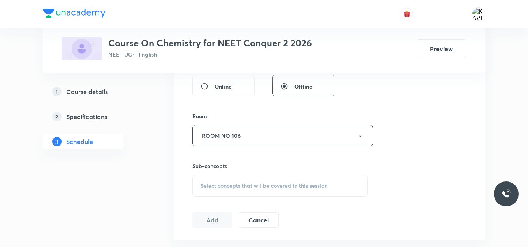
click at [226, 185] on span "Select concepts that wil be covered in this session" at bounding box center [264, 185] width 127 height 6
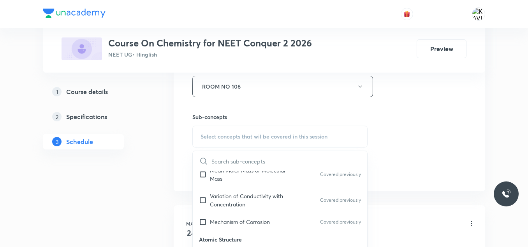
scroll to position [466, 0]
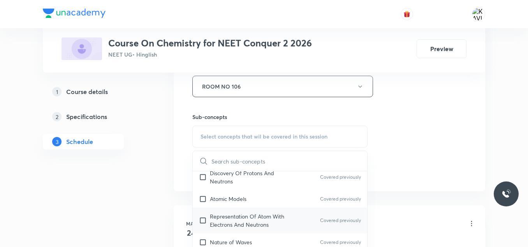
click at [267, 212] on p "Representation Of Atom With Electrons And Neutrons" at bounding box center [249, 220] width 79 height 16
checkbox input "true"
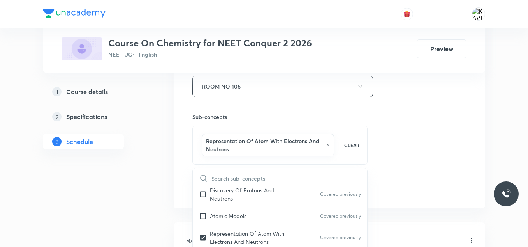
click at [451, 105] on div "Session 60 Live class Session title 21/99 Thermodynamics-1 - 05 ​ Schedule for …" at bounding box center [329, 4] width 274 height 383
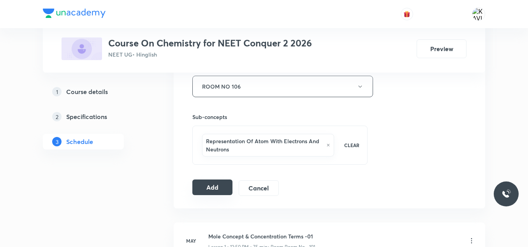
click at [222, 185] on button "Add" at bounding box center [212, 187] width 40 height 16
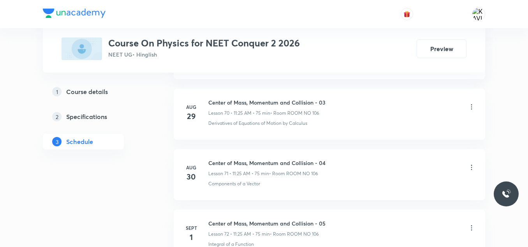
scroll to position [4726, 0]
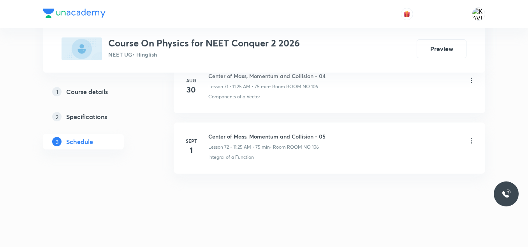
click at [300, 139] on h6 "Center of Mass, Momentum and Collision - 05" at bounding box center [266, 136] width 117 height 8
copy h6 "Center of Mass, Momentum and Collision - 05"
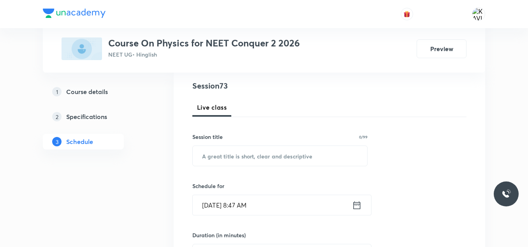
scroll to position [89, 0]
click at [256, 160] on input "text" at bounding box center [280, 155] width 175 height 20
paste input "Center of Mass, Momentum and Collision - 05"
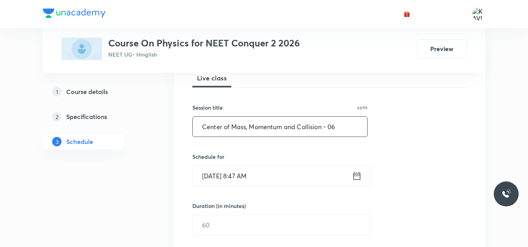
scroll to position [120, 0]
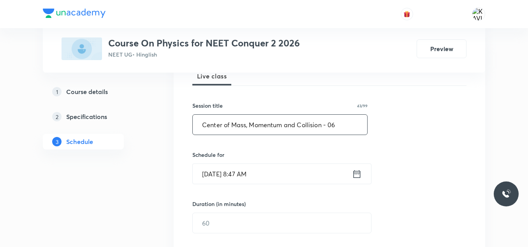
type input "Center of Mass, Momentum and Collision - 06"
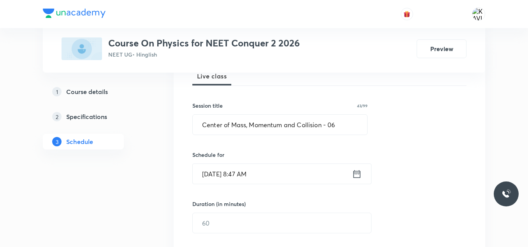
click at [357, 175] on icon at bounding box center [357, 173] width 10 height 11
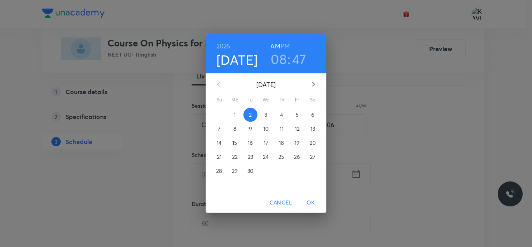
click at [287, 44] on h6 "PM" at bounding box center [285, 46] width 9 height 11
click at [282, 63] on h3 "08" at bounding box center [279, 59] width 16 height 16
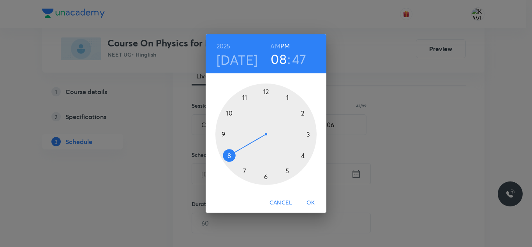
click at [266, 90] on div at bounding box center [265, 133] width 101 height 101
click at [228, 109] on div at bounding box center [265, 133] width 101 height 101
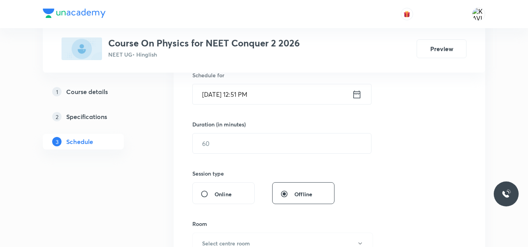
scroll to position [200, 0]
click at [289, 150] on input "text" at bounding box center [282, 142] width 178 height 20
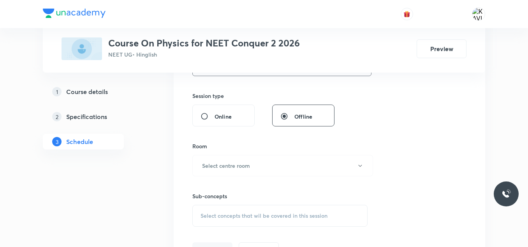
scroll to position [282, 0]
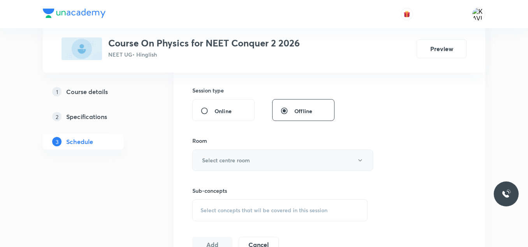
type input "75"
click at [224, 157] on h6 "Select centre room" at bounding box center [226, 160] width 48 height 8
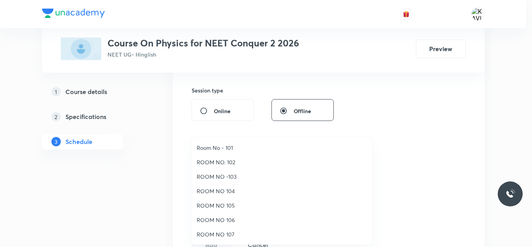
click at [237, 223] on span "ROOM NO 106" at bounding box center [282, 219] width 171 height 8
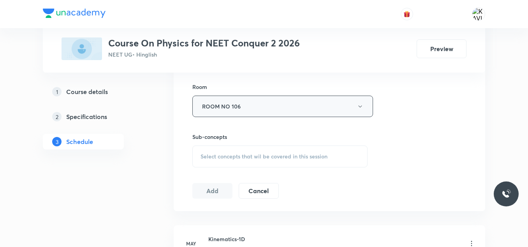
scroll to position [338, 0]
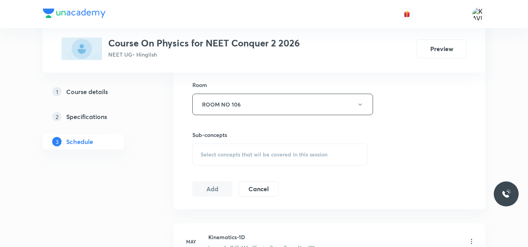
click at [266, 152] on span "Select concepts that wil be covered in this session" at bounding box center [264, 154] width 127 height 6
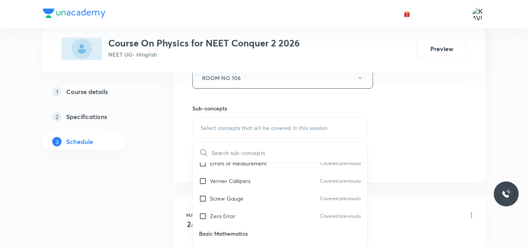
scroll to position [384, 0]
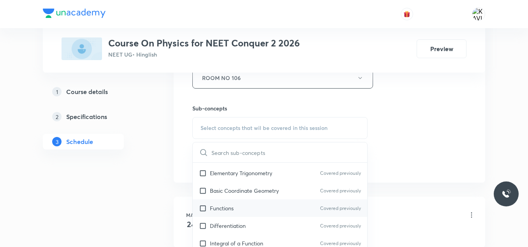
click at [254, 208] on div "Functions Covered previously" at bounding box center [280, 208] width 175 height 18
checkbox input "true"
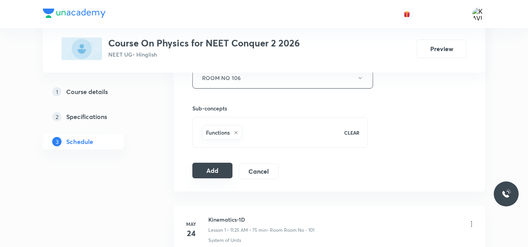
click at [203, 173] on button "Add" at bounding box center [212, 170] width 40 height 16
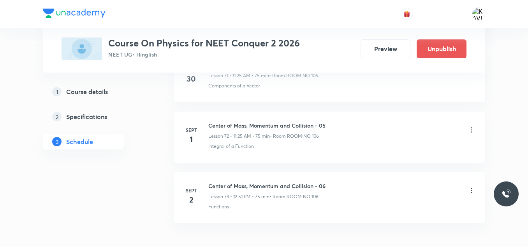
scroll to position [4428, 0]
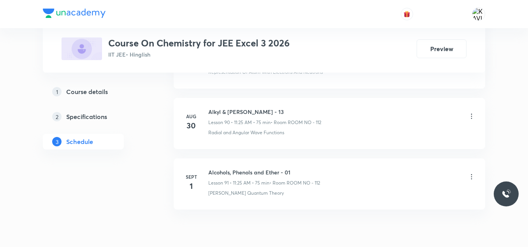
scroll to position [5873, 0]
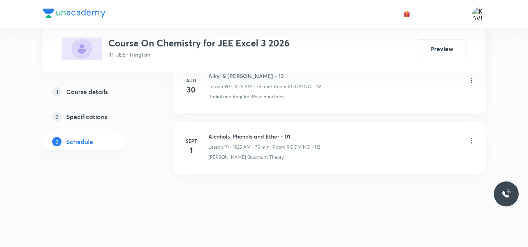
click at [233, 138] on h6 "Alcohols, Phenols and Ether - 01" at bounding box center [264, 136] width 112 height 8
copy h6 "Alcohols, Phenols and Ether - 01"
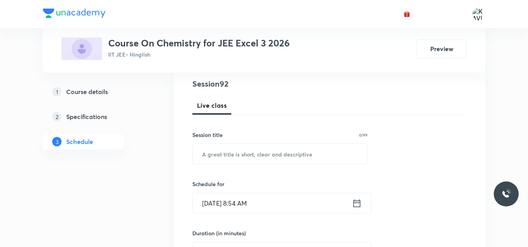
scroll to position [93, 0]
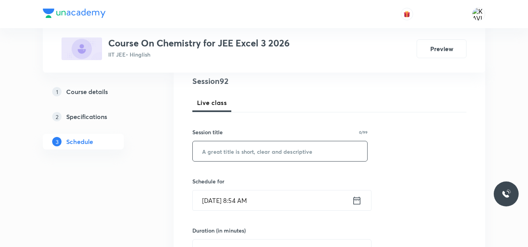
click at [257, 158] on input "text" at bounding box center [280, 151] width 175 height 20
paste input "Alcohols, Phenols and Ether - 01"
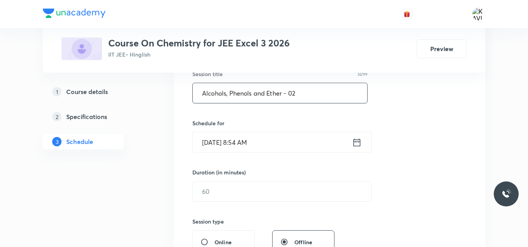
scroll to position [152, 0]
type input "Alcohols, Phenols and Ether - 02"
click at [355, 143] on icon at bounding box center [357, 141] width 10 height 11
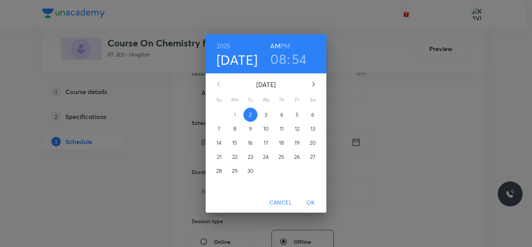
click at [281, 56] on h3 "08" at bounding box center [278, 59] width 16 height 16
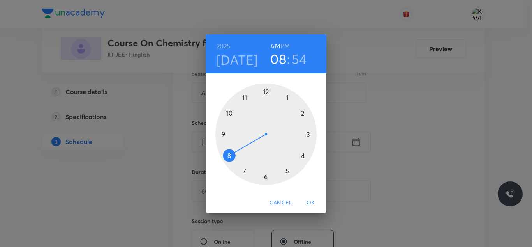
click at [247, 99] on div at bounding box center [265, 133] width 101 height 101
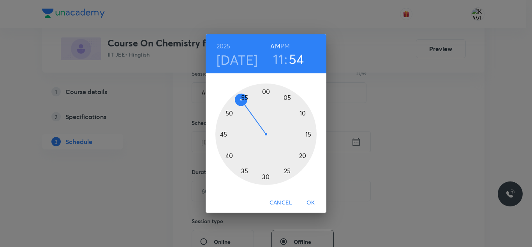
click at [289, 171] on div at bounding box center [265, 133] width 101 height 101
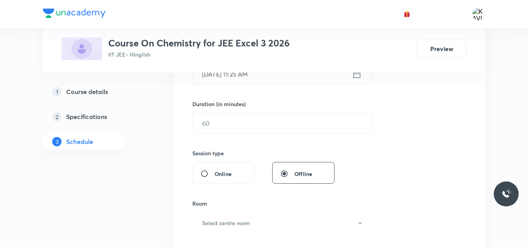
scroll to position [220, 0]
click at [262, 129] on input "text" at bounding box center [282, 123] width 178 height 20
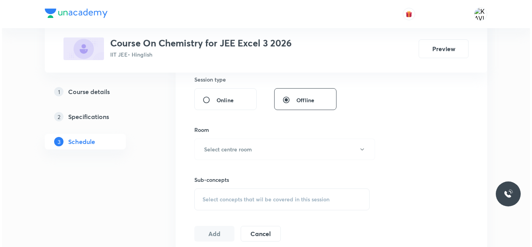
scroll to position [296, 0]
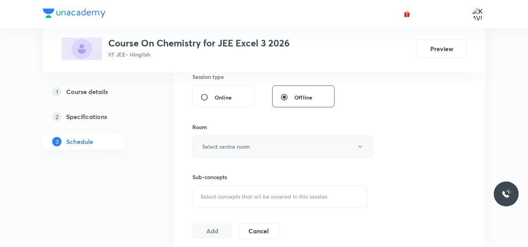
type input "75"
click at [263, 146] on button "Select centre room" at bounding box center [282, 146] width 181 height 21
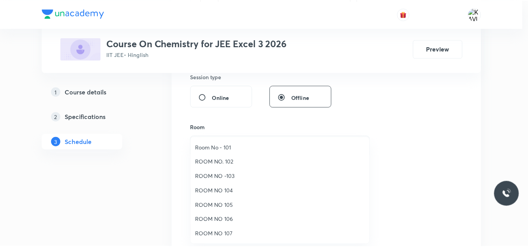
scroll to position [87, 0]
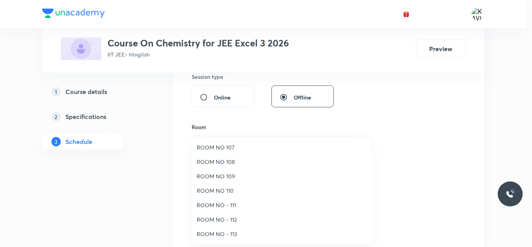
click at [235, 221] on span "ROOM NO - 112" at bounding box center [282, 219] width 171 height 8
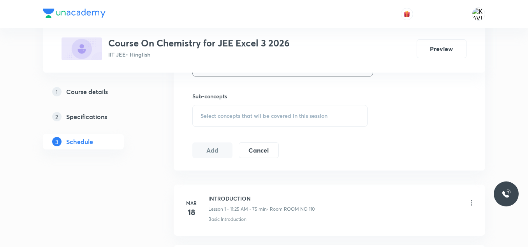
scroll to position [380, 0]
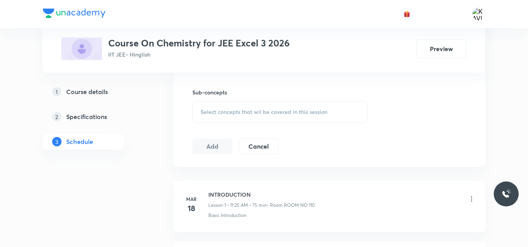
click at [254, 106] on div "Select concepts that wil be covered in this session" at bounding box center [279, 112] width 175 height 22
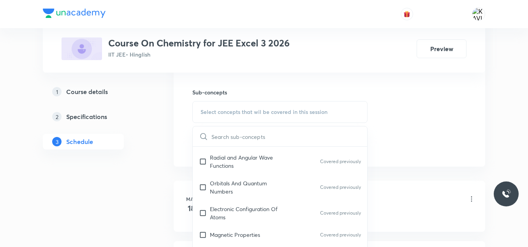
scroll to position [621, 0]
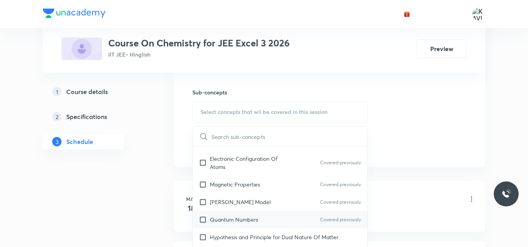
click at [259, 215] on div "Quantum Numbers Covered previously" at bounding box center [280, 219] width 175 height 18
checkbox input "true"
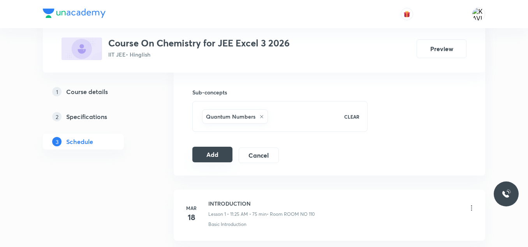
click at [220, 156] on button "Add" at bounding box center [212, 154] width 40 height 16
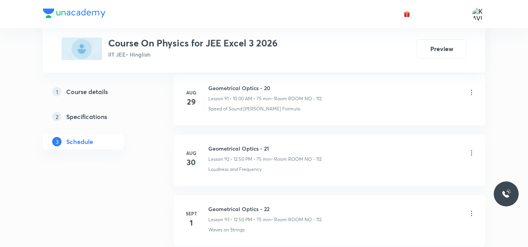
scroll to position [5994, 0]
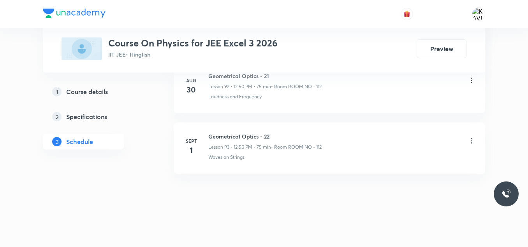
click at [236, 138] on h6 "Geometrical Optics - 22" at bounding box center [264, 136] width 113 height 8
copy h6 "Geometrical Optics - 22"
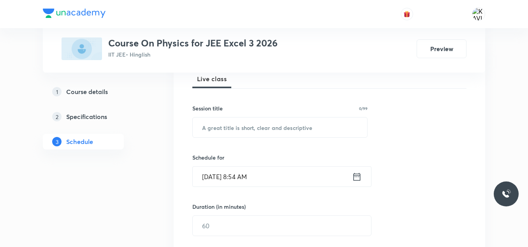
scroll to position [120, 0]
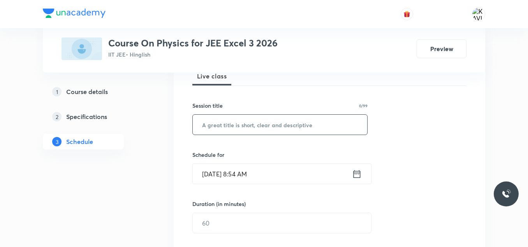
click at [235, 127] on input "text" at bounding box center [280, 125] width 175 height 20
paste input "Geometrical Optics - 22"
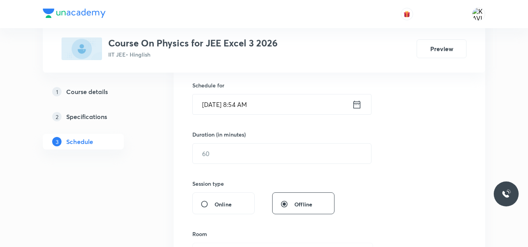
scroll to position [190, 0]
type input "Geometrical Optics - 23"
click at [358, 101] on icon at bounding box center [357, 103] width 10 height 11
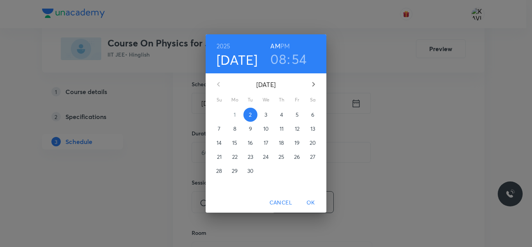
click at [284, 56] on h3 "08" at bounding box center [278, 59] width 16 height 16
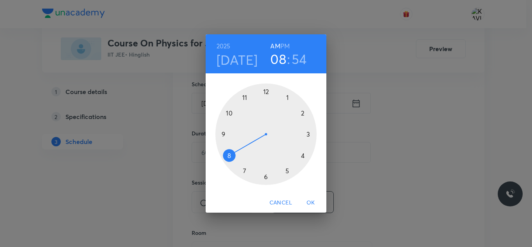
click at [289, 44] on h6 "PM" at bounding box center [285, 46] width 9 height 11
click at [266, 89] on div at bounding box center [265, 133] width 101 height 101
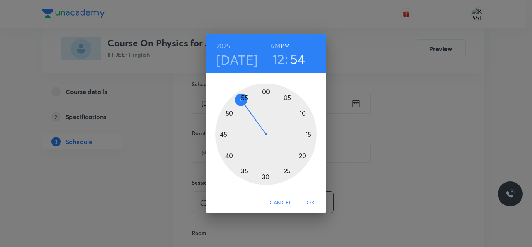
click at [229, 112] on div at bounding box center [265, 133] width 101 height 101
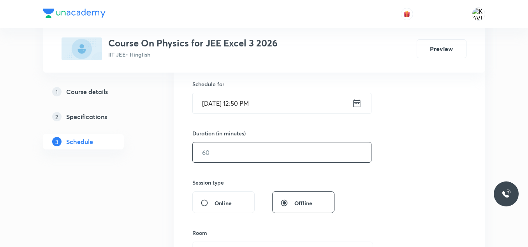
scroll to position [234, 0]
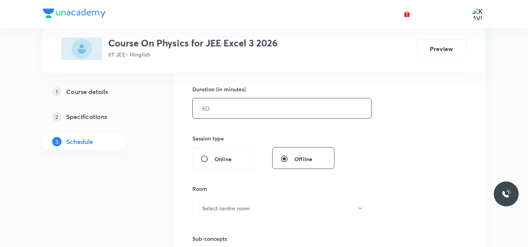
click at [246, 116] on input "text" at bounding box center [282, 108] width 178 height 20
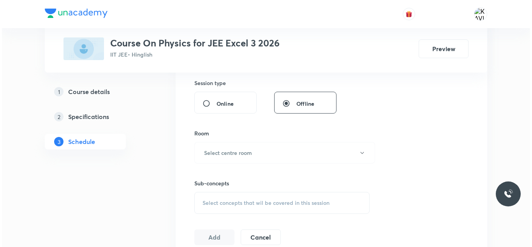
scroll to position [291, 0]
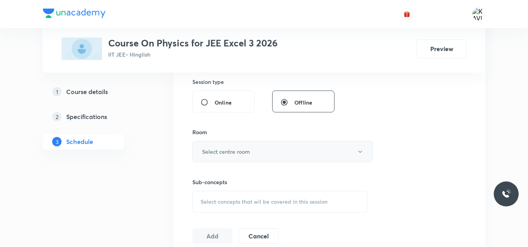
type input "75"
click at [257, 148] on button "Select centre room" at bounding box center [282, 151] width 181 height 21
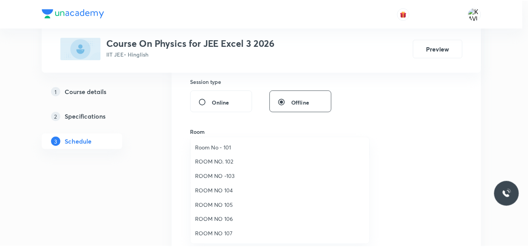
scroll to position [87, 0]
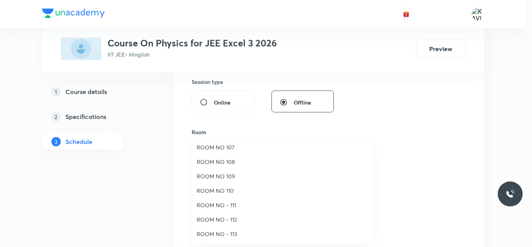
click at [227, 218] on span "ROOM NO - 112" at bounding box center [282, 219] width 171 height 8
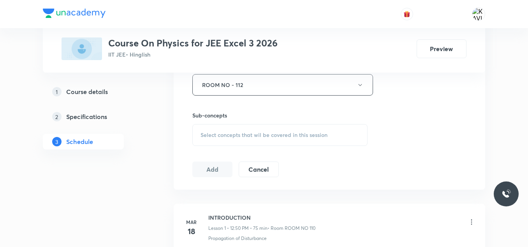
scroll to position [358, 0]
click at [252, 133] on span "Select concepts that wil be covered in this session" at bounding box center [264, 134] width 127 height 6
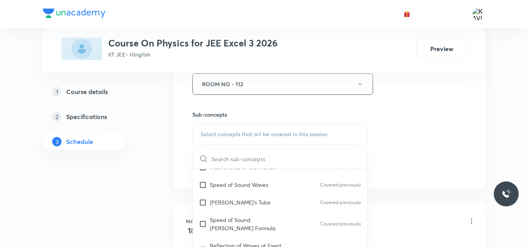
scroll to position [425, 0]
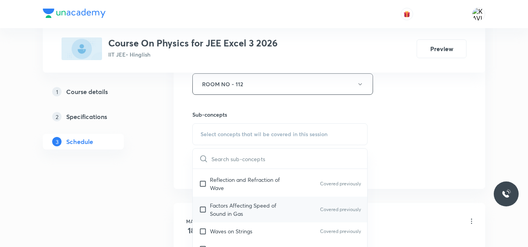
click at [279, 198] on div "Factors Affecting Speed of Sound in Gas Covered previously" at bounding box center [280, 209] width 175 height 26
checkbox input "true"
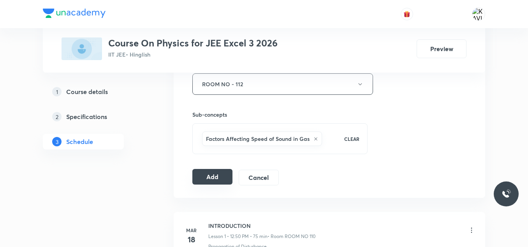
click at [208, 175] on button "Add" at bounding box center [212, 177] width 40 height 16
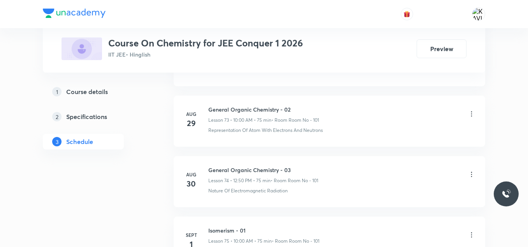
scroll to position [4907, 0]
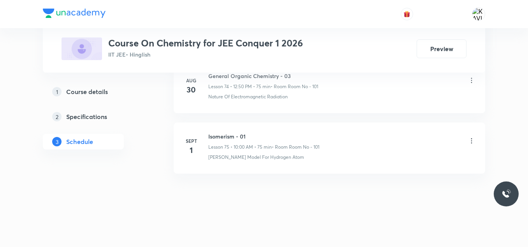
click at [224, 139] on h6 "Isomerism - 01" at bounding box center [263, 136] width 111 height 8
copy h6 "Isomerism - 01"
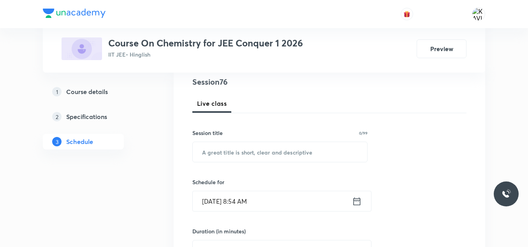
scroll to position [94, 0]
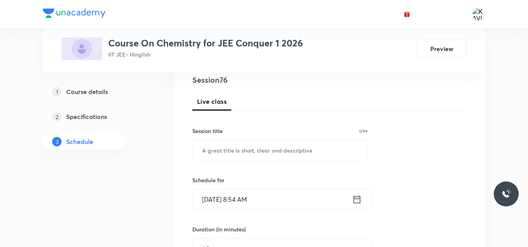
click at [258, 159] on input "text" at bounding box center [280, 150] width 175 height 20
paste input "Isomerism - 01"
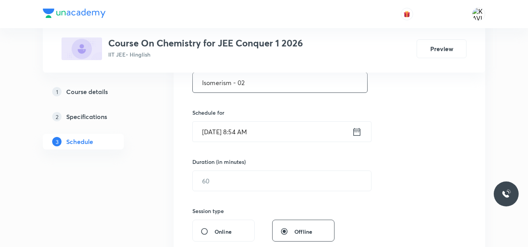
scroll to position [164, 0]
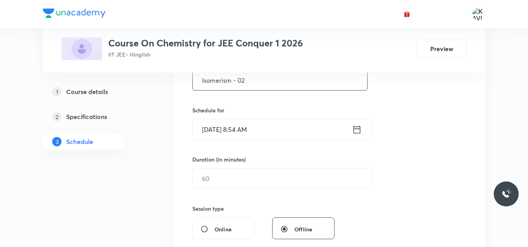
type input "Isomerism - 02"
click at [360, 131] on icon at bounding box center [357, 129] width 10 height 11
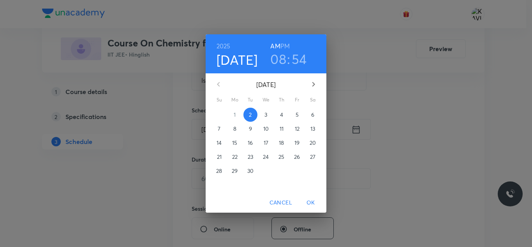
click at [285, 45] on h6 "PM" at bounding box center [285, 46] width 9 height 11
click at [281, 67] on h3 "08" at bounding box center [278, 59] width 16 height 16
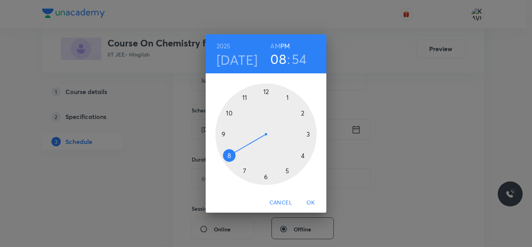
click at [268, 91] on div at bounding box center [265, 133] width 101 height 101
click at [227, 112] on div at bounding box center [265, 133] width 101 height 101
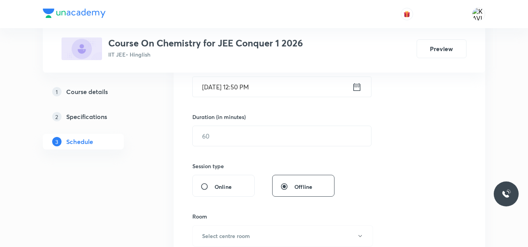
scroll to position [207, 0]
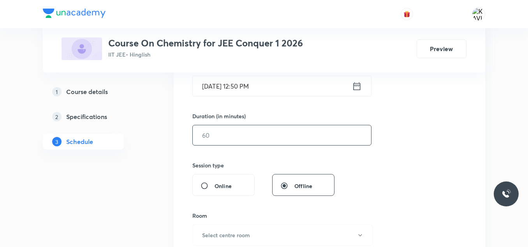
click at [233, 141] on input "text" at bounding box center [282, 135] width 178 height 20
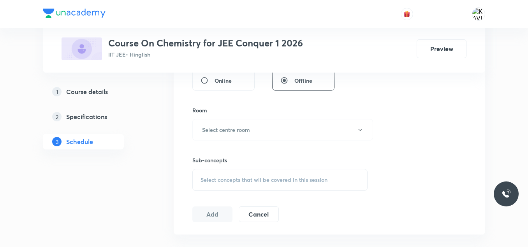
scroll to position [313, 0]
type input "75"
click at [257, 132] on button "Select centre room" at bounding box center [282, 128] width 181 height 21
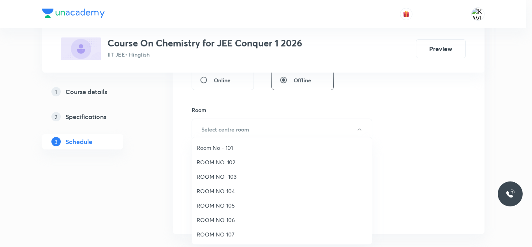
click at [240, 148] on span "Room No - 101" at bounding box center [282, 147] width 171 height 8
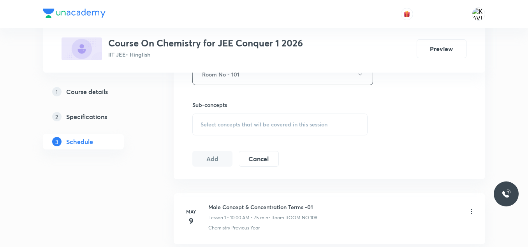
scroll to position [369, 0]
click at [233, 116] on div "Select concepts that wil be covered in this session" at bounding box center [279, 124] width 175 height 22
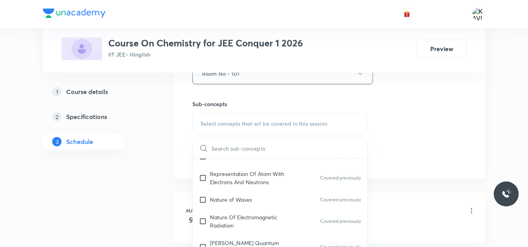
scroll to position [441, 0]
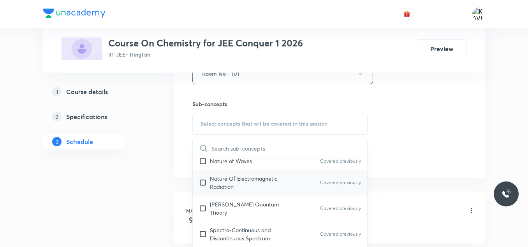
click at [283, 193] on div "Nature Of Electromagnetic Radiation Covered previously" at bounding box center [280, 182] width 175 height 26
checkbox input "true"
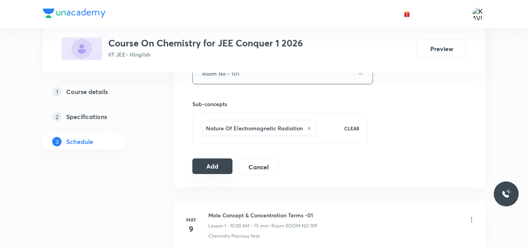
click at [215, 167] on button "Add" at bounding box center [212, 166] width 40 height 16
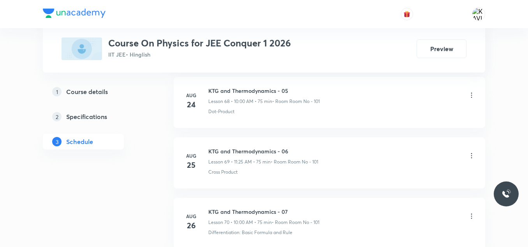
scroll to position [4847, 0]
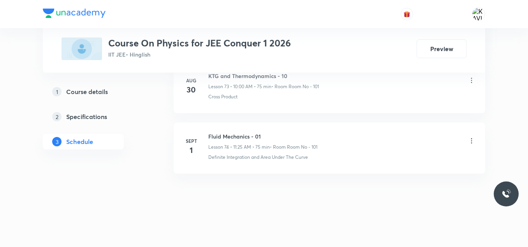
click at [259, 134] on h6 "Fluid Mechanics - 01" at bounding box center [262, 136] width 109 height 8
copy h6 "Fluid Mechanics - 01"
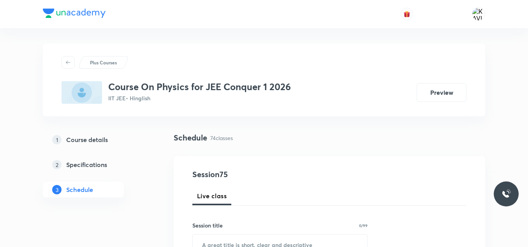
scroll to position [64, 0]
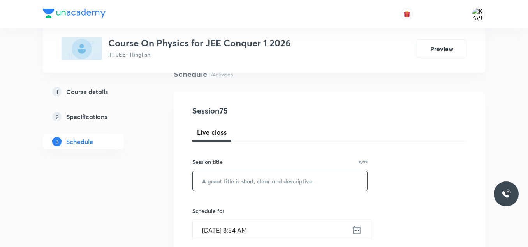
click at [231, 173] on input "text" at bounding box center [280, 181] width 175 height 20
paste input "Fluid Mechanics - 01"
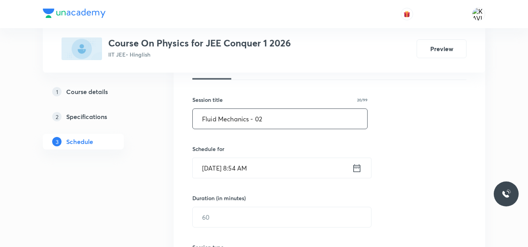
scroll to position [126, 0]
type input "Fluid Mechanics - 02"
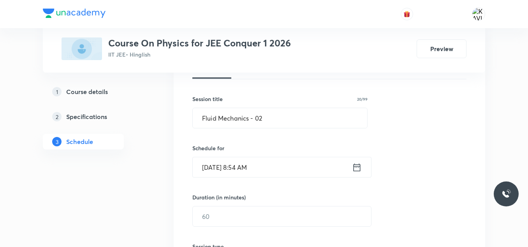
click at [358, 168] on icon at bounding box center [357, 167] width 10 height 11
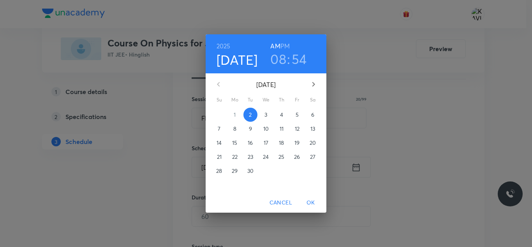
click at [281, 63] on h3 "08" at bounding box center [278, 59] width 16 height 16
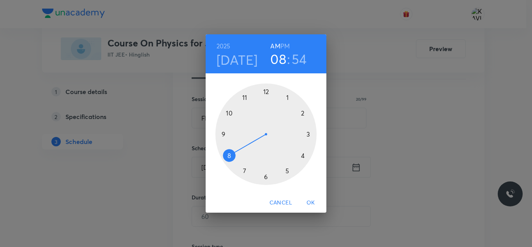
click at [231, 115] on div at bounding box center [265, 133] width 101 height 101
click at [266, 95] on div at bounding box center [265, 133] width 101 height 101
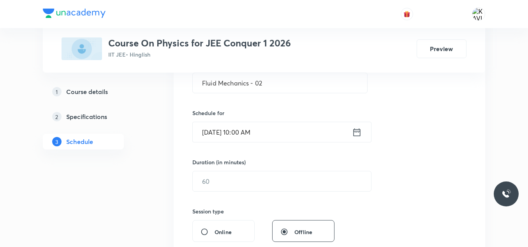
scroll to position [162, 0]
click at [240, 181] on input "text" at bounding box center [282, 180] width 178 height 20
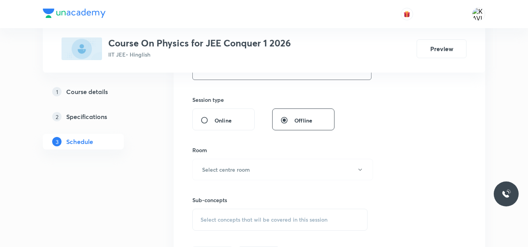
scroll to position [280, 0]
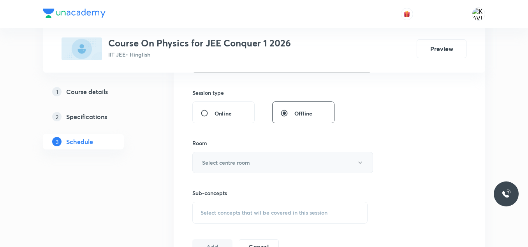
type input "75"
click at [234, 154] on button "Select centre room" at bounding box center [282, 162] width 181 height 21
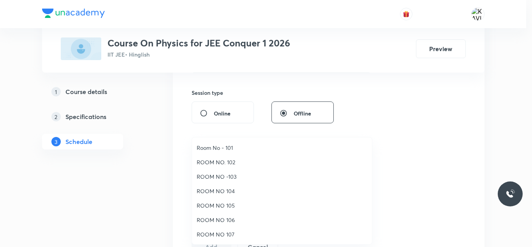
click at [222, 151] on span "Room No - 101" at bounding box center [282, 147] width 171 height 8
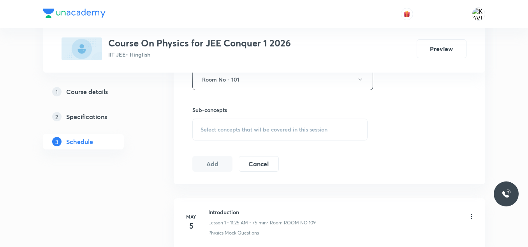
scroll to position [370, 0]
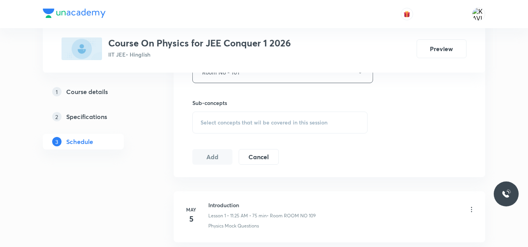
click at [259, 124] on span "Select concepts that wil be covered in this session" at bounding box center [264, 122] width 127 height 6
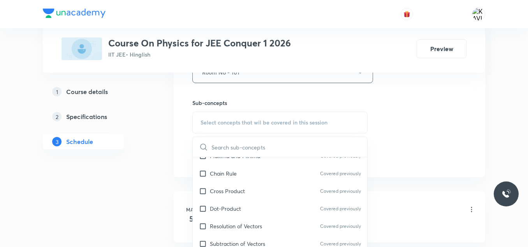
scroll to position [537, 0]
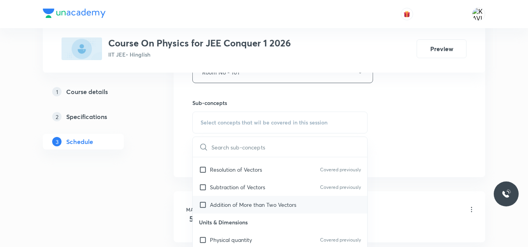
click at [252, 206] on p "Addition of More than Two Vectors" at bounding box center [253, 204] width 86 height 8
checkbox input "true"
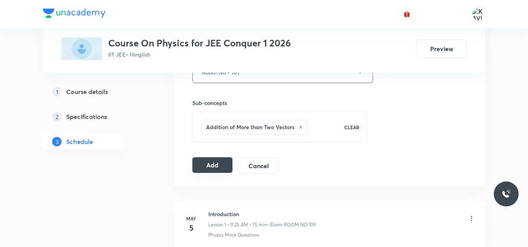
click at [212, 166] on button "Add" at bounding box center [212, 165] width 40 height 16
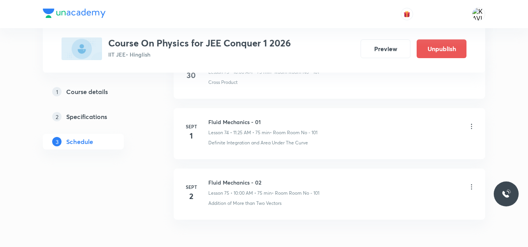
scroll to position [4549, 0]
